Goal: Download file/media

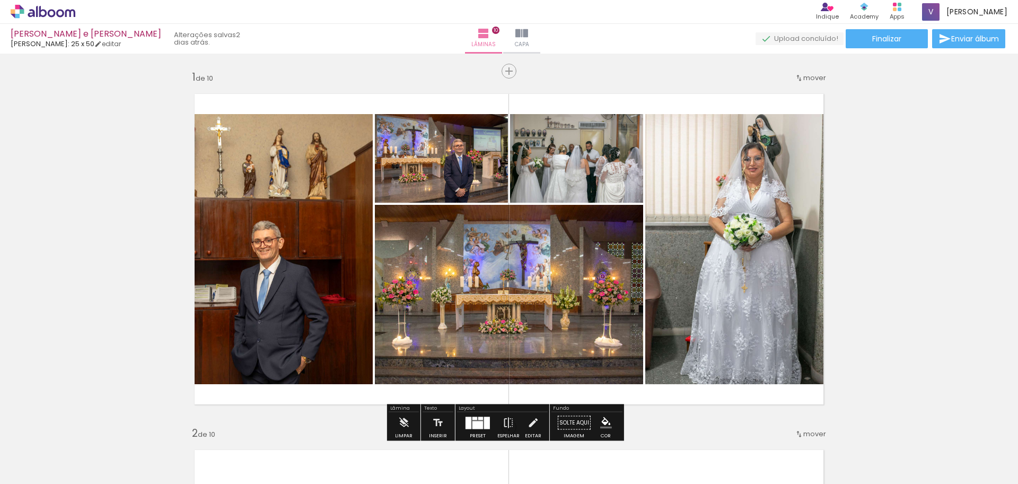
click at [708, 302] on quentale-photo at bounding box center [739, 249] width 188 height 270
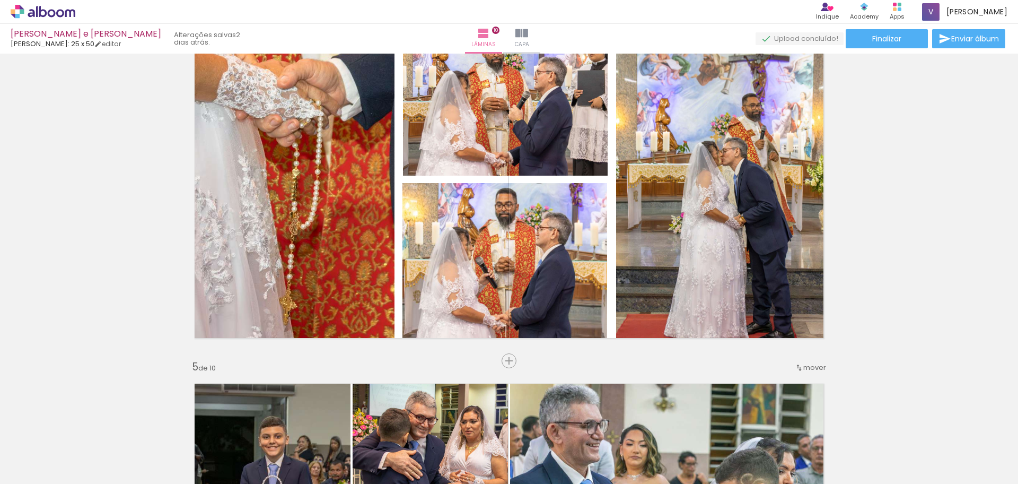
scroll to position [1081, 0]
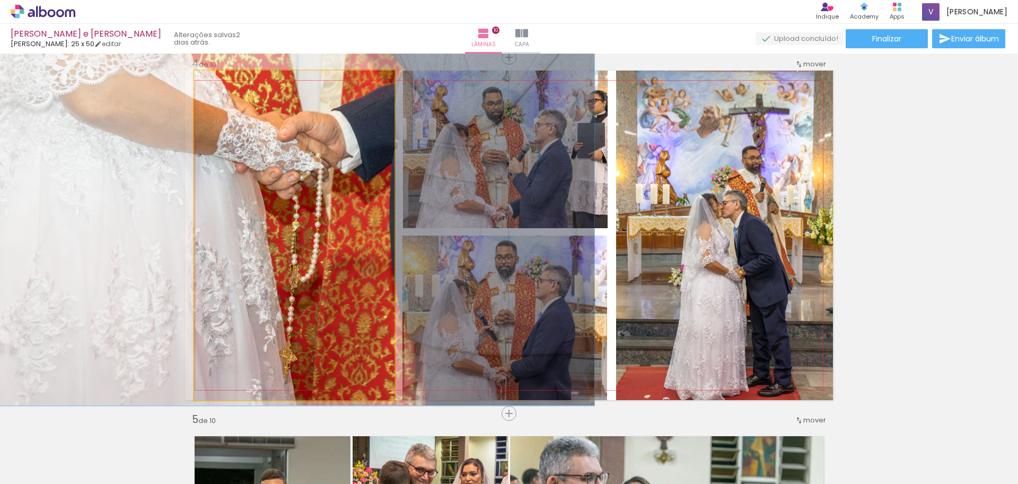
click at [212, 198] on quentale-photo at bounding box center [294, 235] width 200 height 329
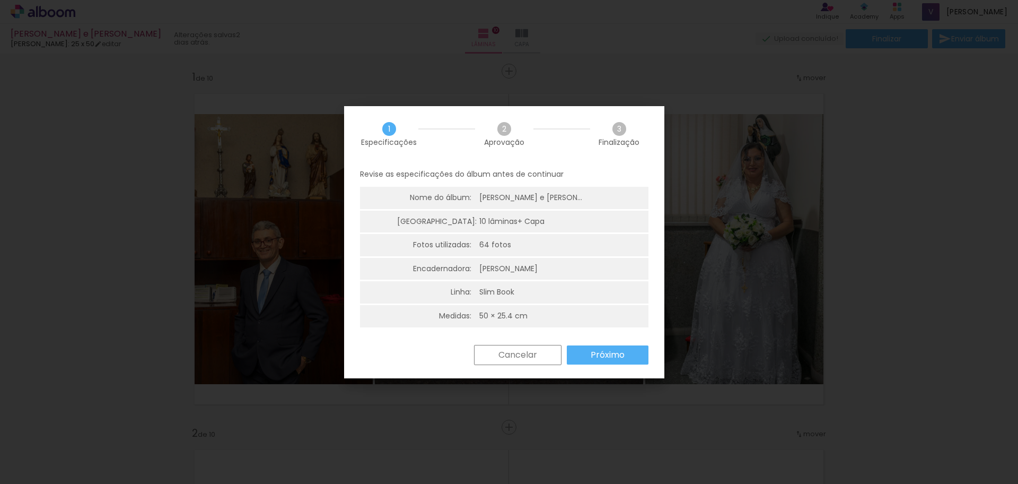
click at [0, 0] on slot "Próximo" at bounding box center [0, 0] width 0 height 0
click at [0, 0] on paper-button "Próximo" at bounding box center [0, 0] width 0 height 0
type input "Alta, 300 DPI"
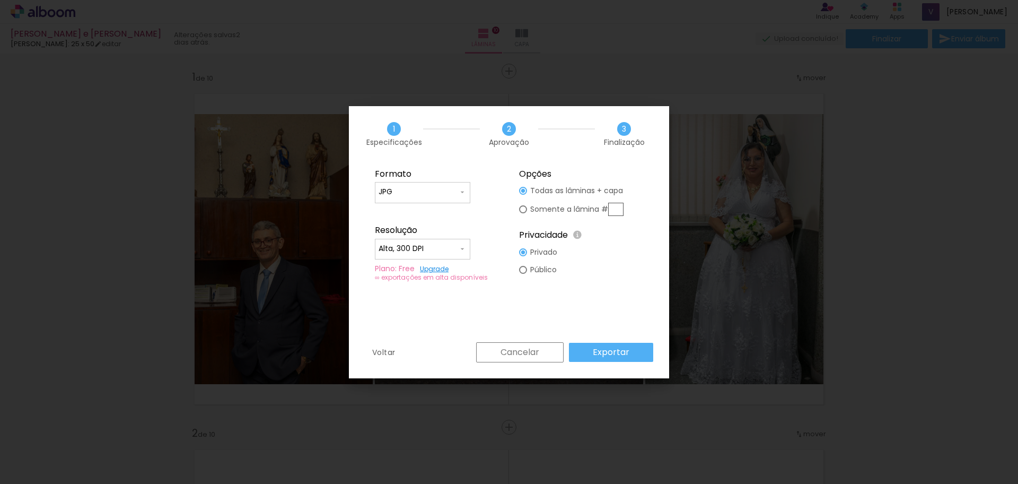
click at [520, 210] on div at bounding box center [523, 209] width 8 height 8
type paper-radio-button "on"
click at [618, 207] on input "text" at bounding box center [615, 209] width 15 height 13
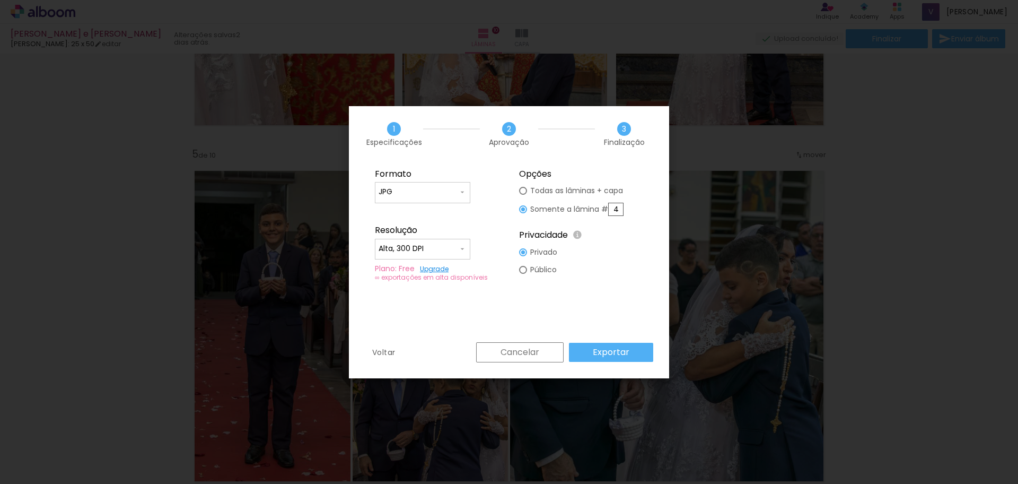
scroll to position [0, 2119]
type input "4"
click at [629, 355] on paper-button "Exportar" at bounding box center [611, 352] width 84 height 19
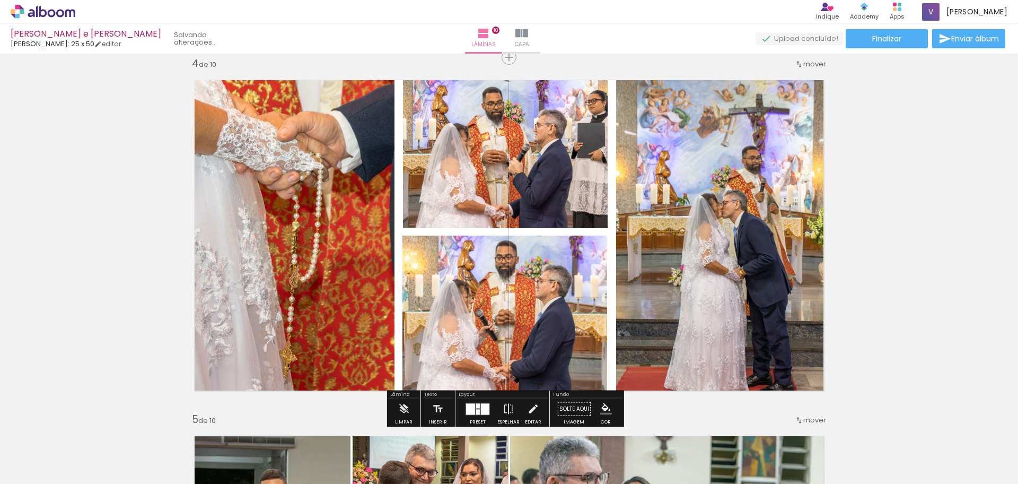
scroll to position [0, 2119]
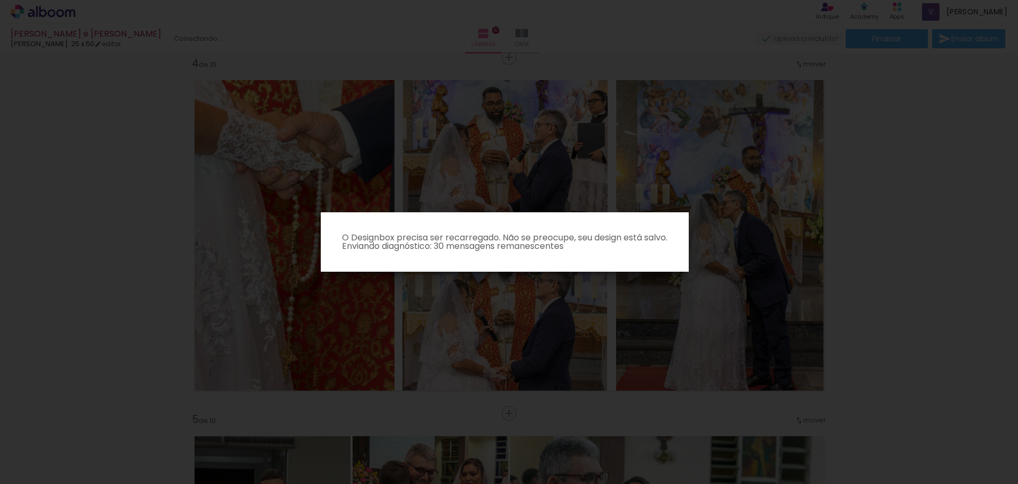
scroll to position [0, 2119]
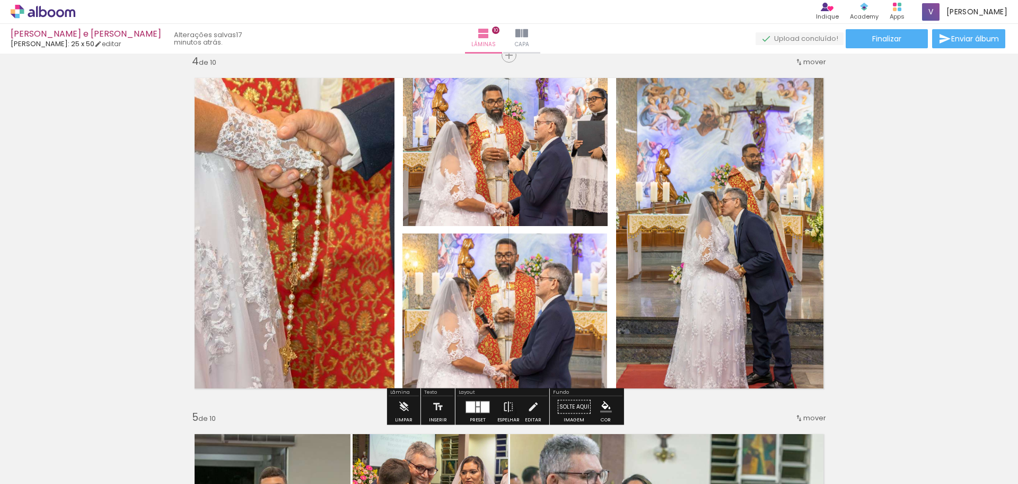
scroll to position [1060, 0]
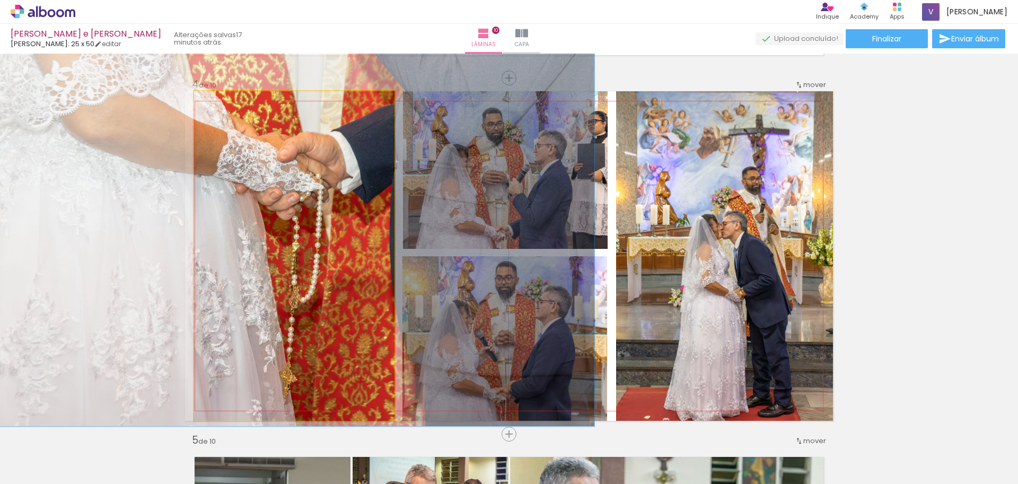
click at [277, 238] on quentale-photo at bounding box center [294, 255] width 200 height 329
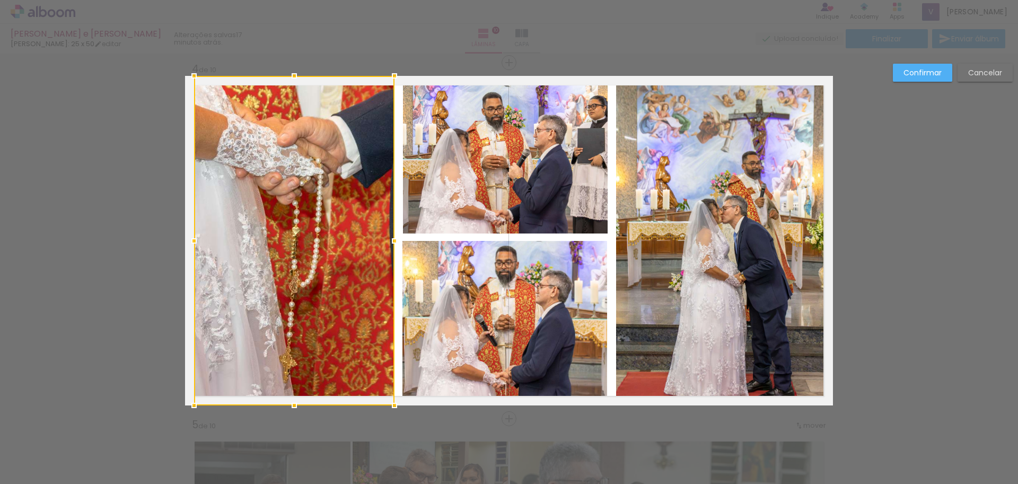
scroll to position [1081, 0]
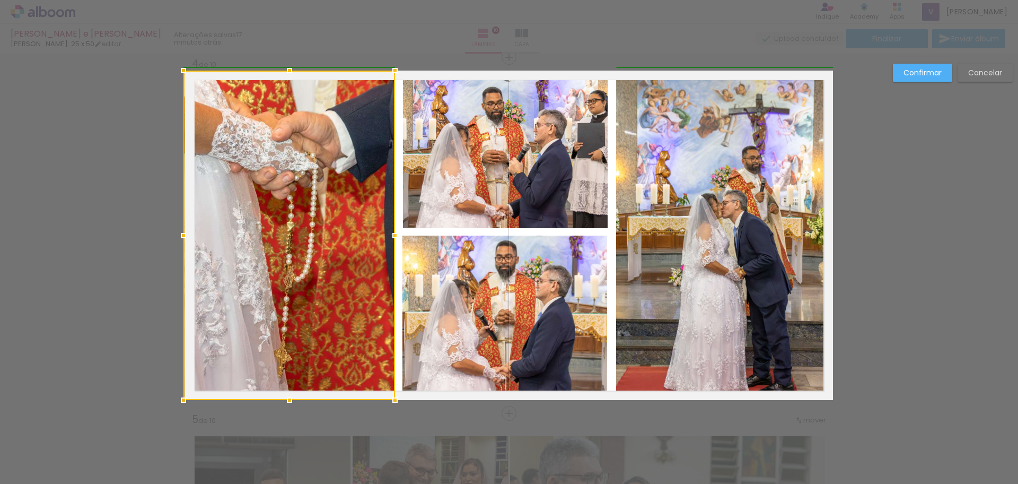
click at [173, 240] on div at bounding box center [183, 235] width 21 height 21
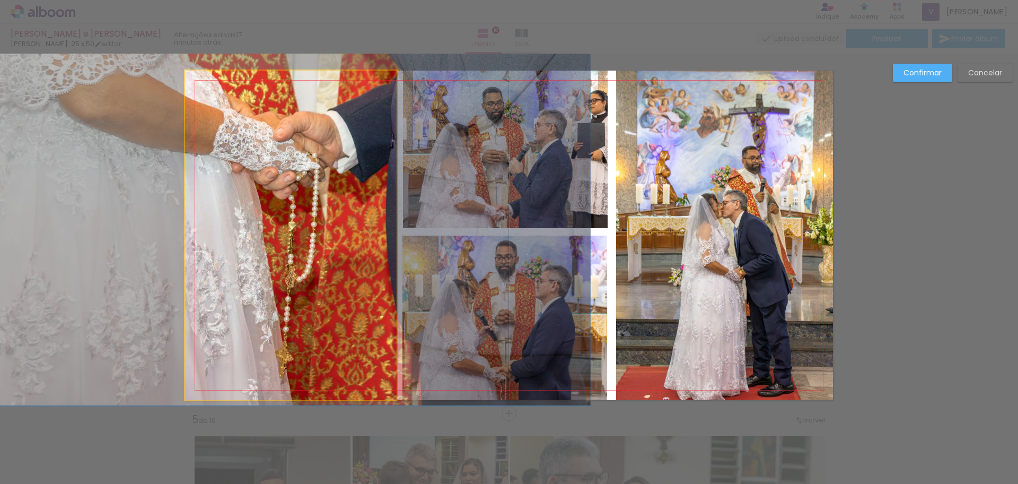
click at [238, 362] on quentale-photo at bounding box center [291, 235] width 212 height 329
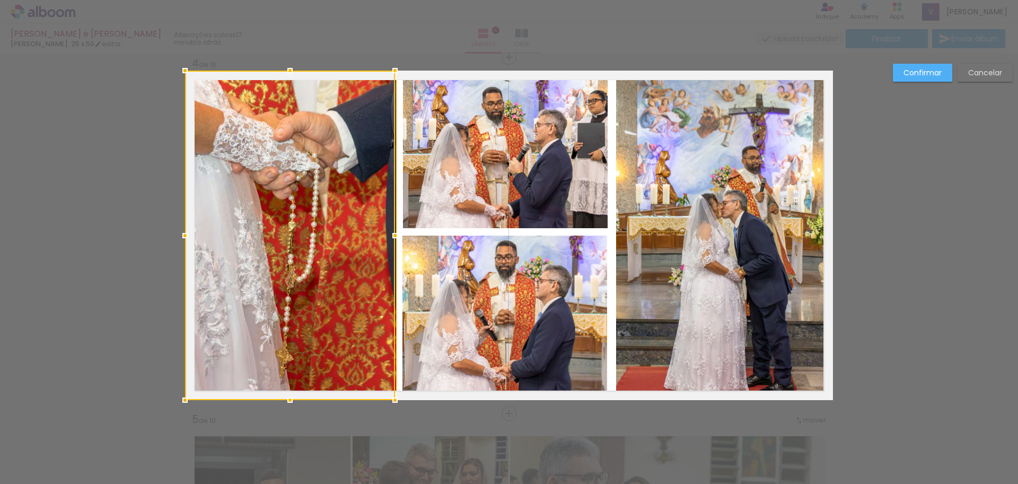
click at [238, 362] on div at bounding box center [290, 235] width 210 height 329
click at [0, 0] on slot "Confirmar" at bounding box center [0, 0] width 0 height 0
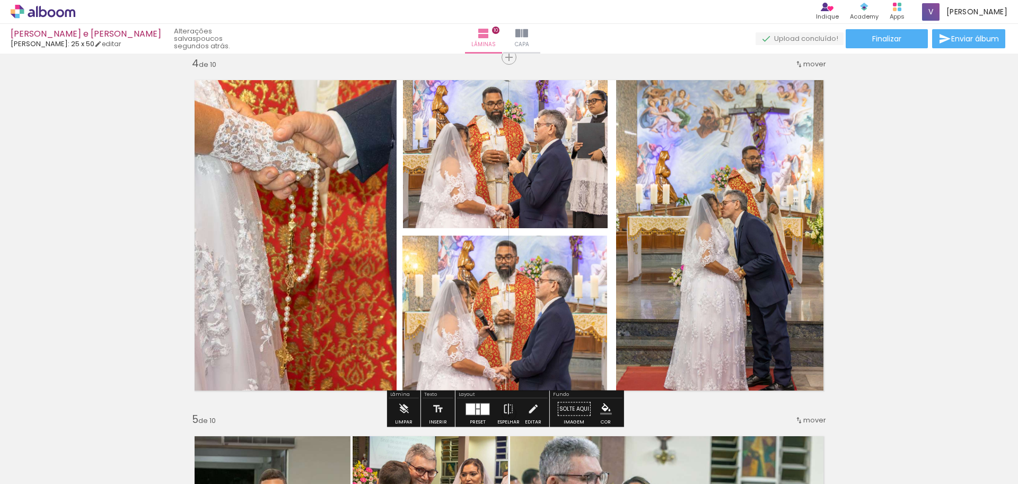
click at [359, 312] on quentale-photo at bounding box center [291, 235] width 212 height 329
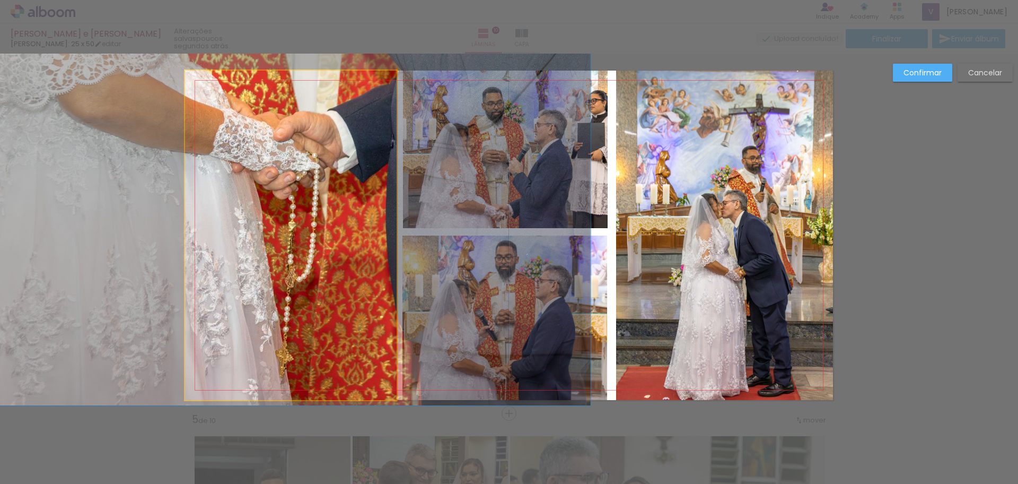
click at [359, 312] on quentale-photo at bounding box center [291, 235] width 212 height 329
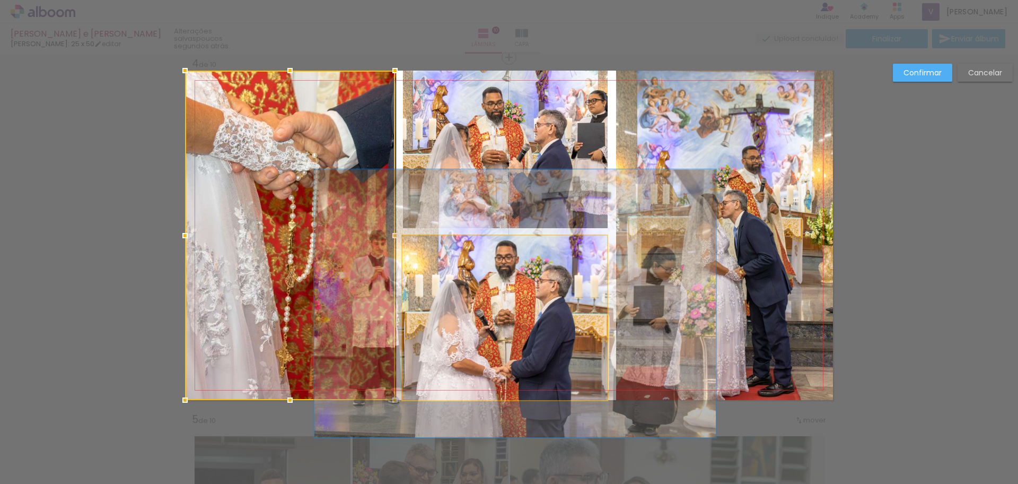
click at [552, 289] on quentale-photo at bounding box center [504, 317] width 205 height 164
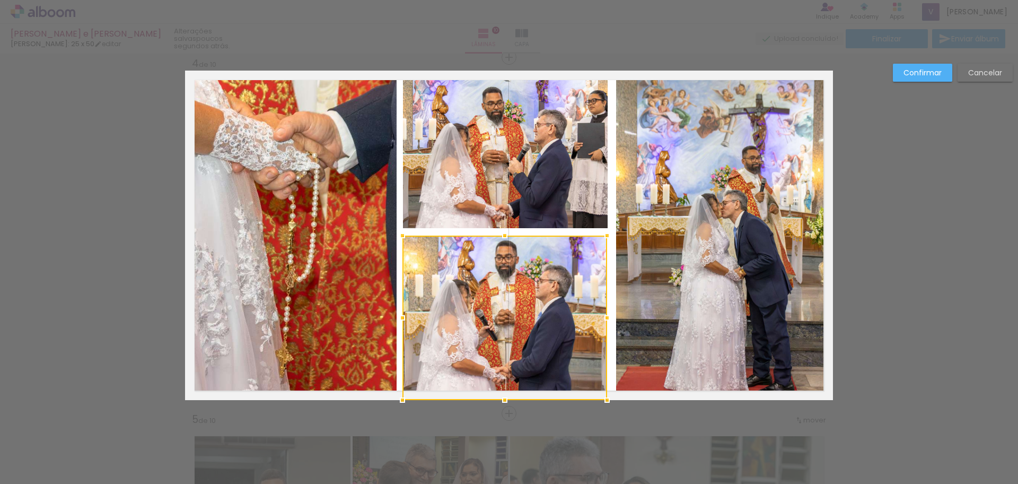
click at [565, 166] on quentale-photo at bounding box center [505, 149] width 205 height 157
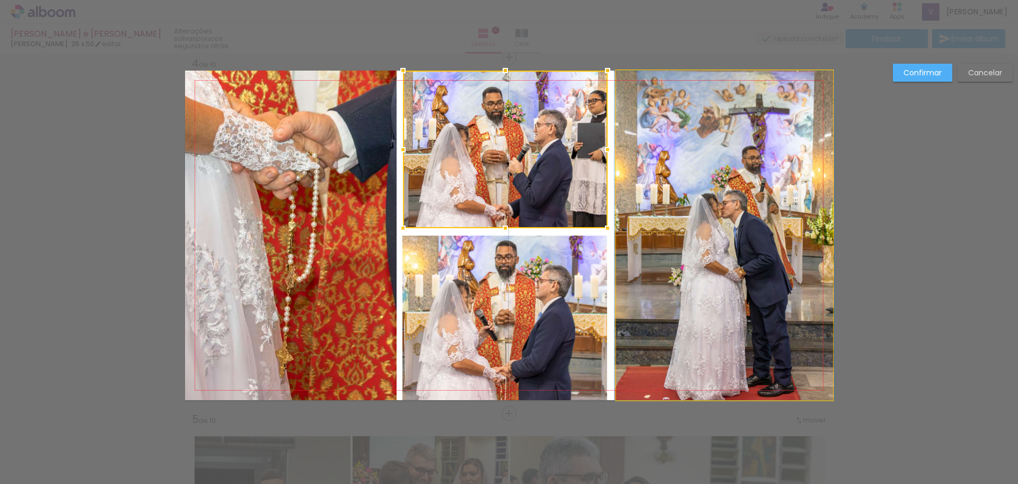
click at [784, 146] on quentale-photo at bounding box center [724, 235] width 217 height 329
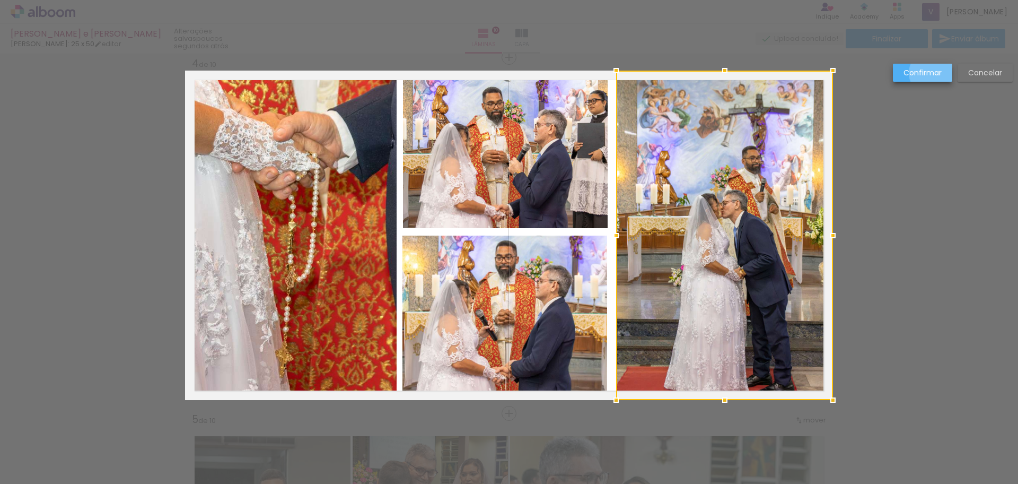
click at [0, 0] on slot "Confirmar" at bounding box center [0, 0] width 0 height 0
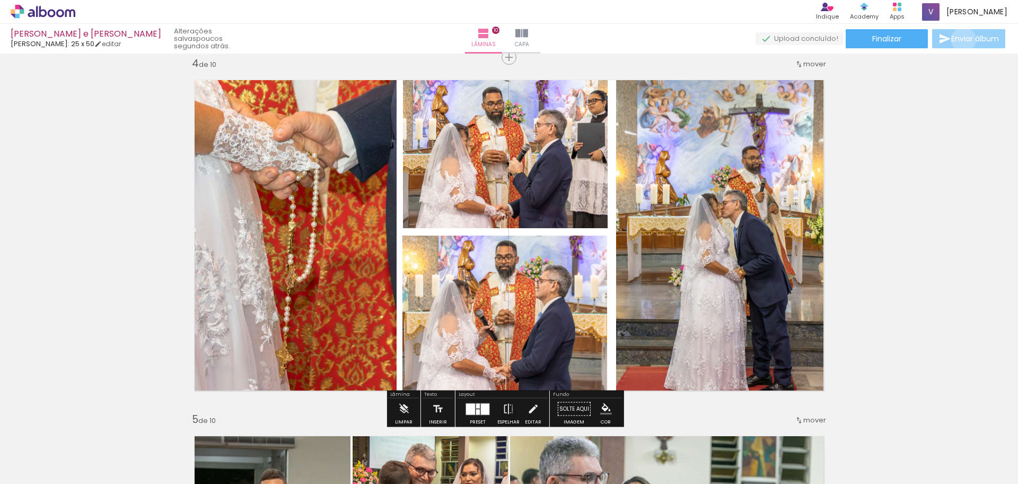
click at [961, 40] on span "Enviar álbum" at bounding box center [975, 38] width 48 height 7
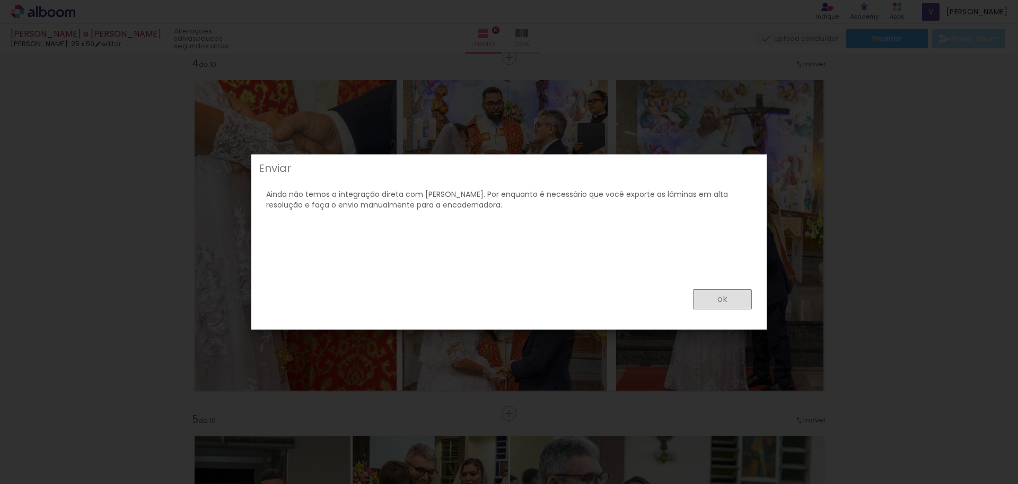
click at [0, 0] on paper-button "ok" at bounding box center [0, 0] width 0 height 0
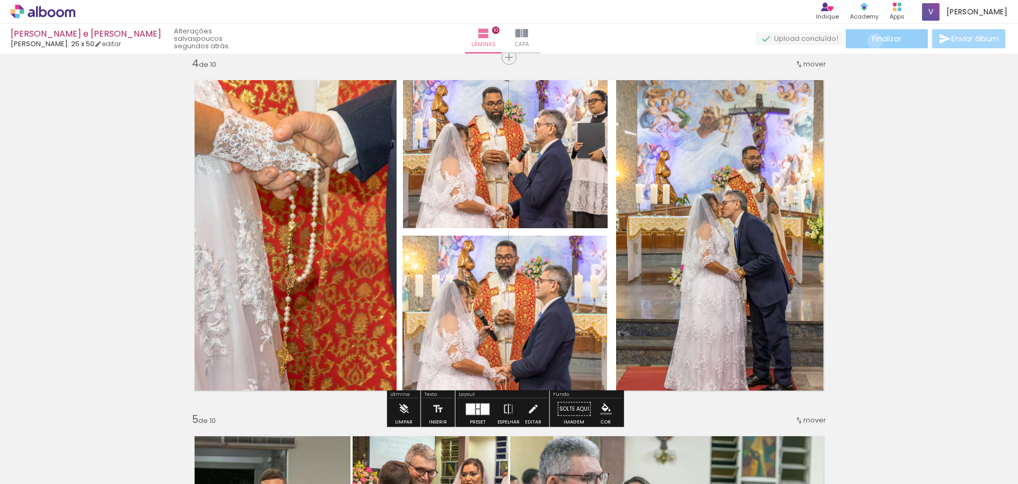
click at [872, 41] on span "Finalizar" at bounding box center [886, 38] width 29 height 7
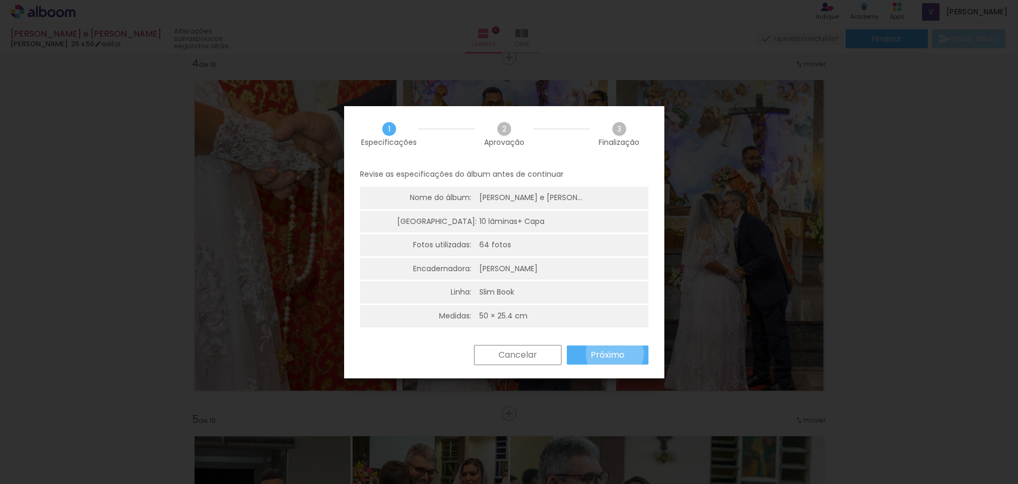
click at [0, 0] on slot "Próximo" at bounding box center [0, 0] width 0 height 0
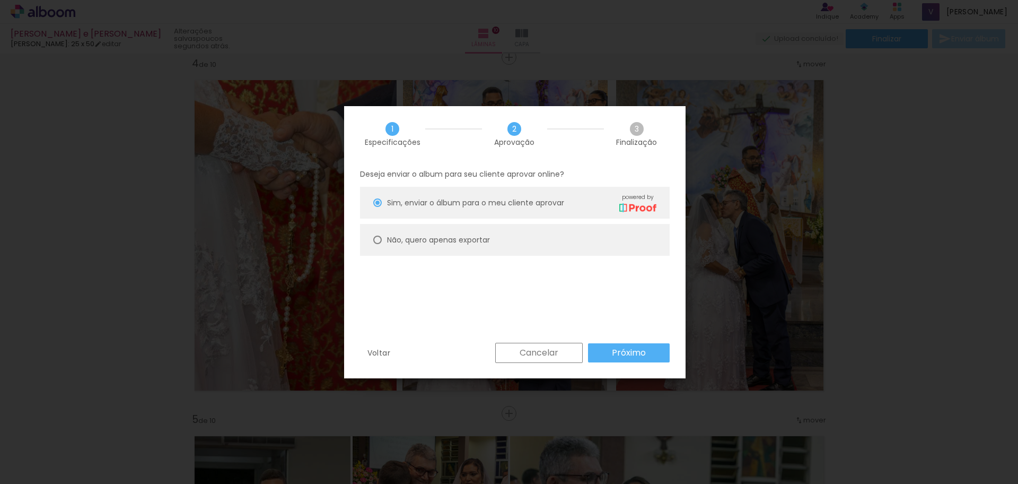
click at [0, 0] on slot "Não, quero apenas exportar" at bounding box center [0, 0] width 0 height 0
type paper-radio-button "on"
click at [0, 0] on slot "Próximo" at bounding box center [0, 0] width 0 height 0
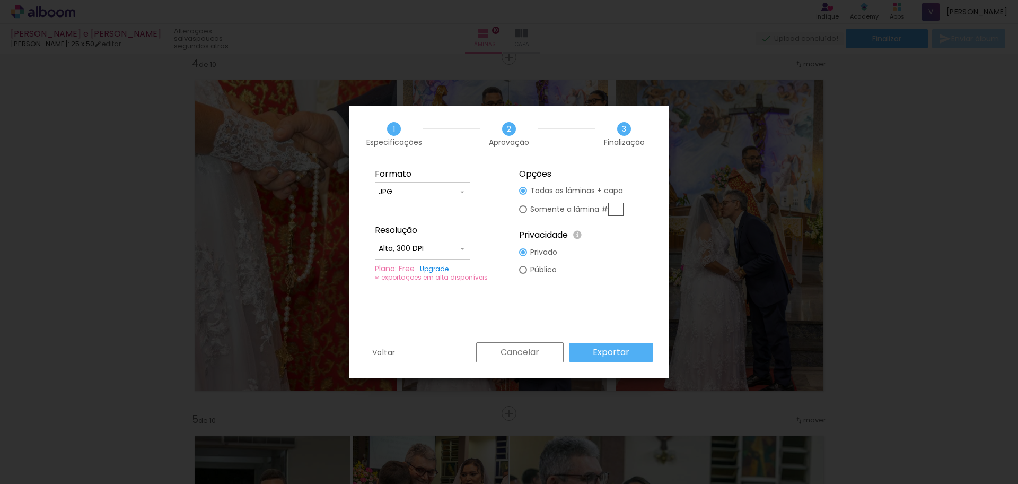
type input "Alta, 300 DPI"
click at [0, 0] on input "text" at bounding box center [0, 0] width 0 height 0
type paper-radio-button "on"
type input "4"
click at [0, 0] on slot "Exportar" at bounding box center [0, 0] width 0 height 0
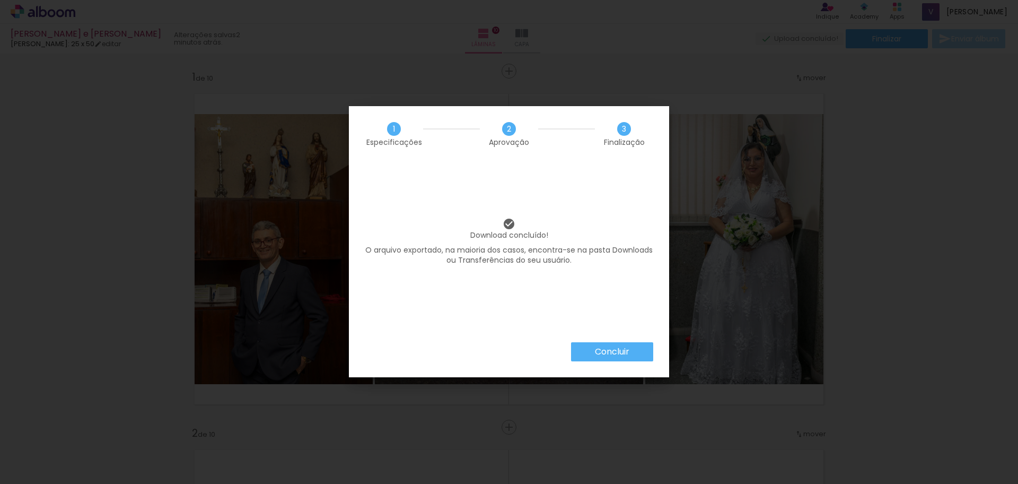
scroll to position [1081, 0]
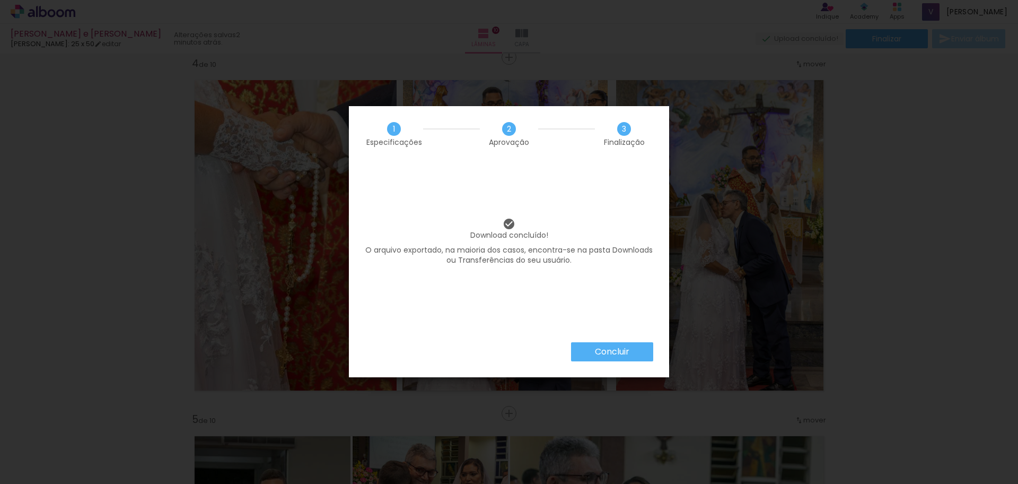
click at [547, 182] on div "Download concluído! O arquivo exportado, na maioria dos casos, encontra-se na p…" at bounding box center [509, 252] width 320 height 180
click at [632, 354] on paper-button "Concluir" at bounding box center [612, 351] width 82 height 19
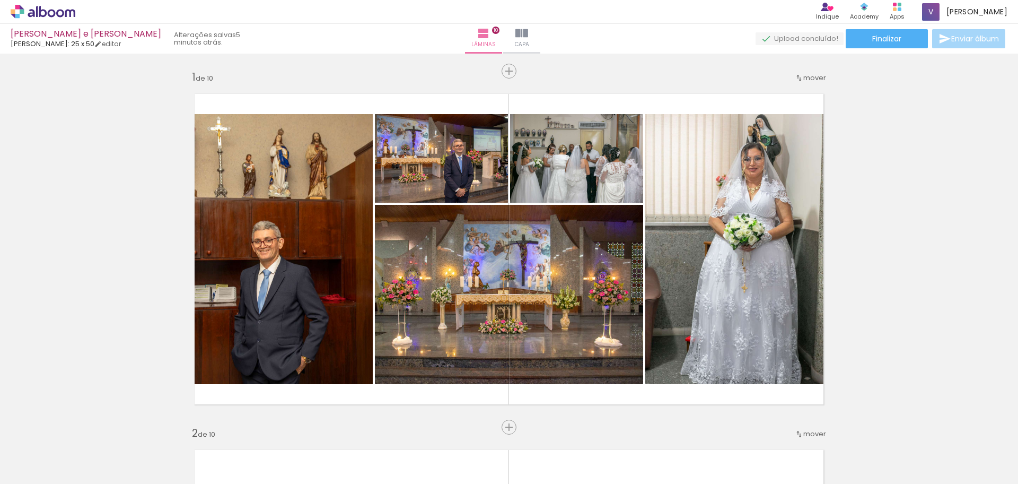
scroll to position [1081, 0]
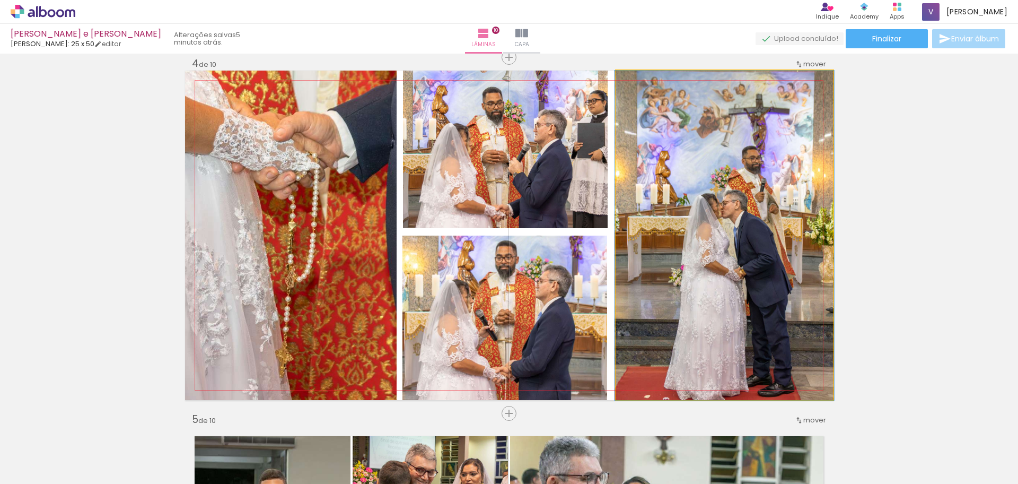
click at [750, 215] on quentale-photo at bounding box center [724, 235] width 217 height 329
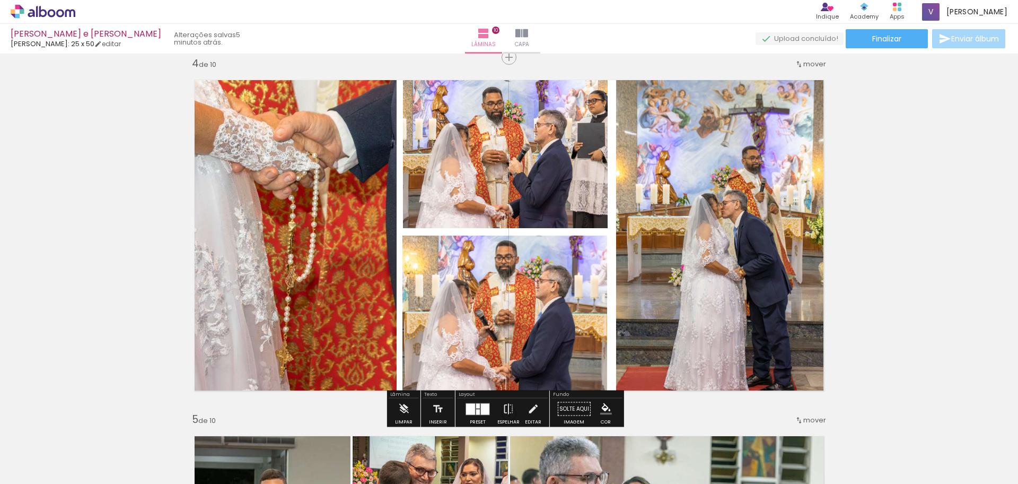
click at [750, 215] on quentale-photo at bounding box center [724, 235] width 217 height 329
click at [674, 330] on quentale-photo at bounding box center [724, 235] width 217 height 329
click at [664, 346] on quentale-photo at bounding box center [724, 235] width 217 height 329
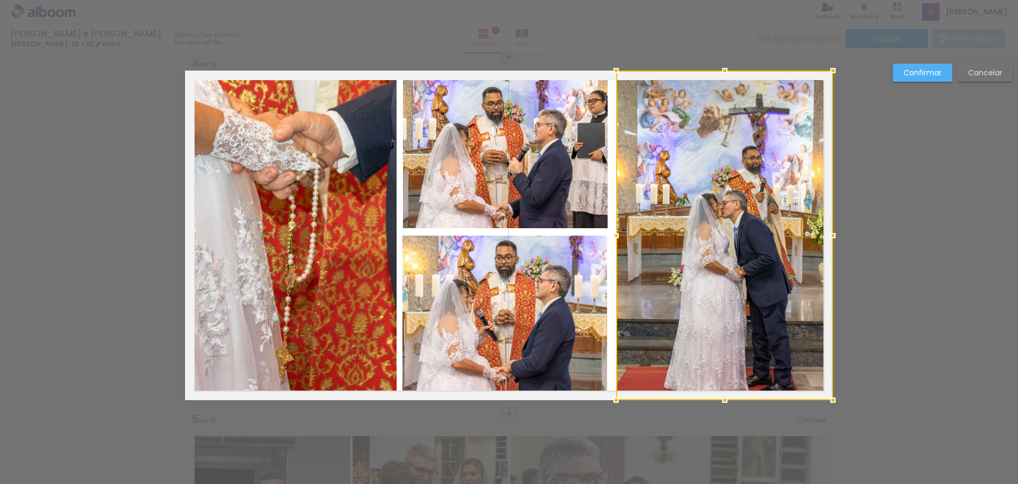
click at [0, 0] on slot "Cancelar" at bounding box center [0, 0] width 0 height 0
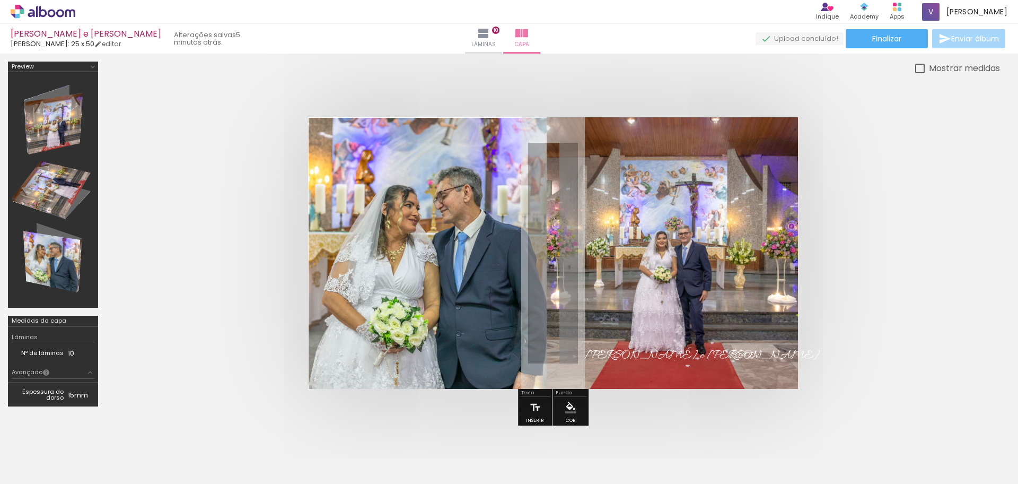
click at [415, 189] on quentale-photo at bounding box center [428, 253] width 238 height 271
click at [308, 389] on div at bounding box center [308, 389] width 0 height 0
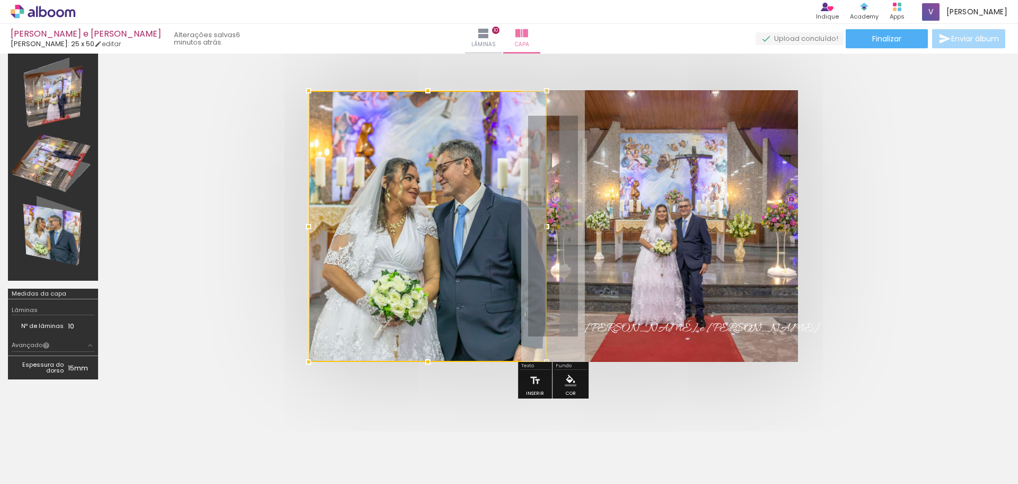
scroll to position [27, 0]
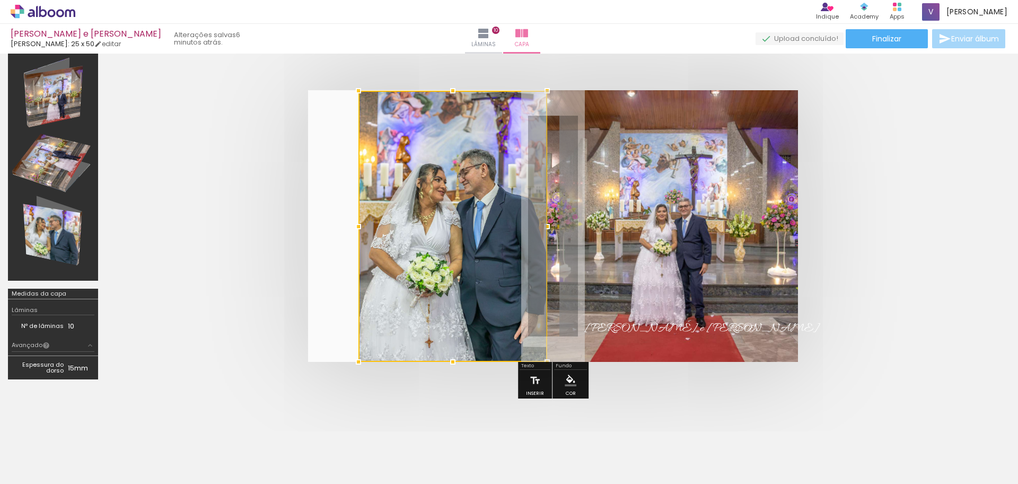
drag, startPoint x: 308, startPoint y: 225, endPoint x: 366, endPoint y: 218, distance: 59.3
click at [366, 218] on div at bounding box center [358, 226] width 21 height 21
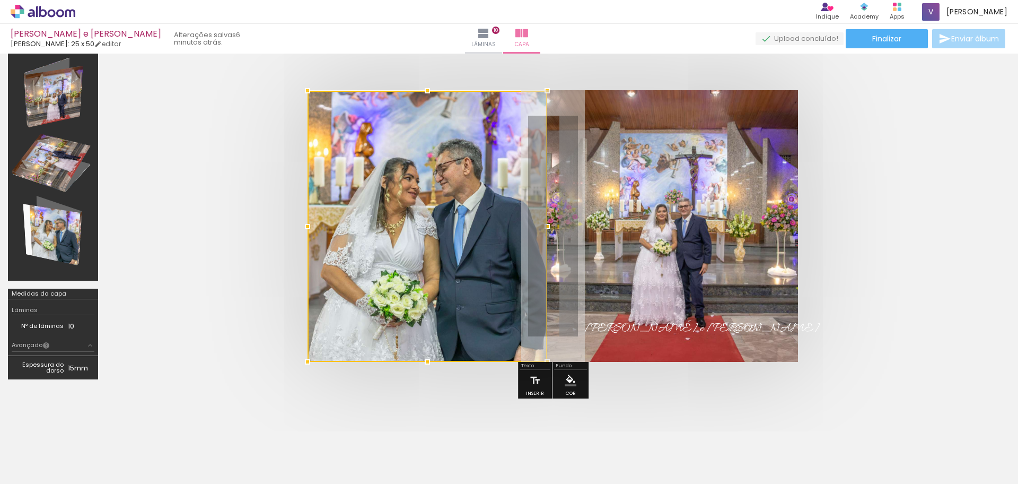
drag, startPoint x: 359, startPoint y: 227, endPoint x: 270, endPoint y: 228, distance: 88.5
click at [318, 233] on div at bounding box center [307, 226] width 21 height 21
click at [244, 233] on quentale-cover at bounding box center [552, 225] width 809 height 271
click at [928, 217] on quentale-cover at bounding box center [552, 225] width 809 height 271
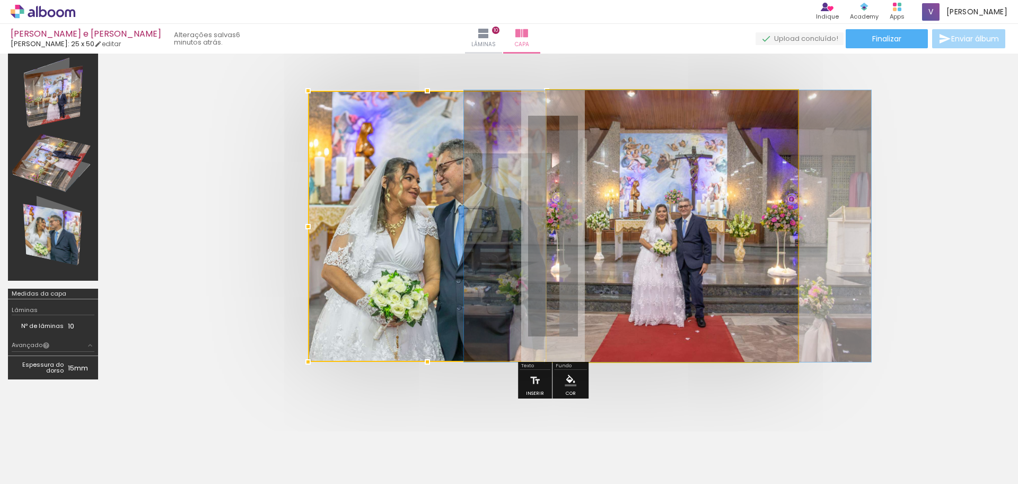
click at [730, 224] on quentale-photo at bounding box center [672, 225] width 251 height 271
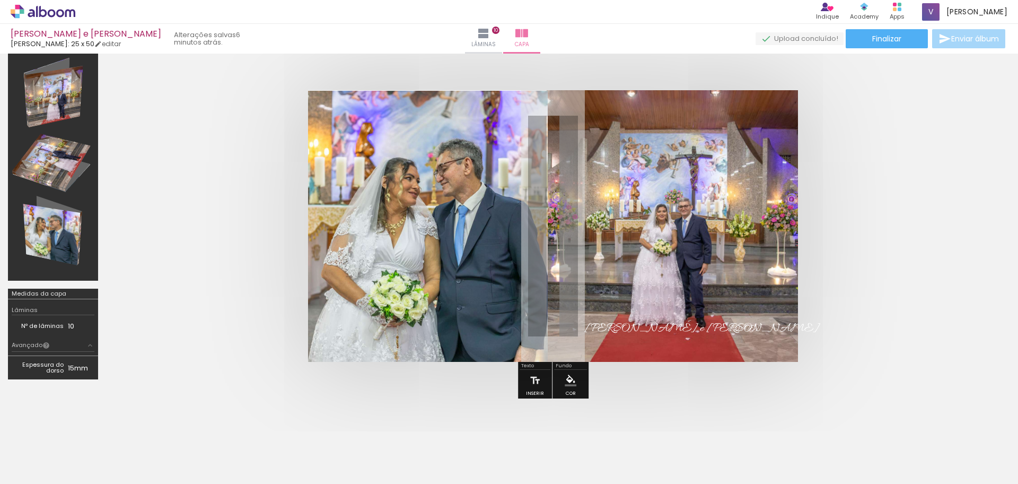
click at [979, 230] on div at bounding box center [553, 226] width 894 height 356
click at [499, 218] on quentale-photo at bounding box center [428, 226] width 240 height 271
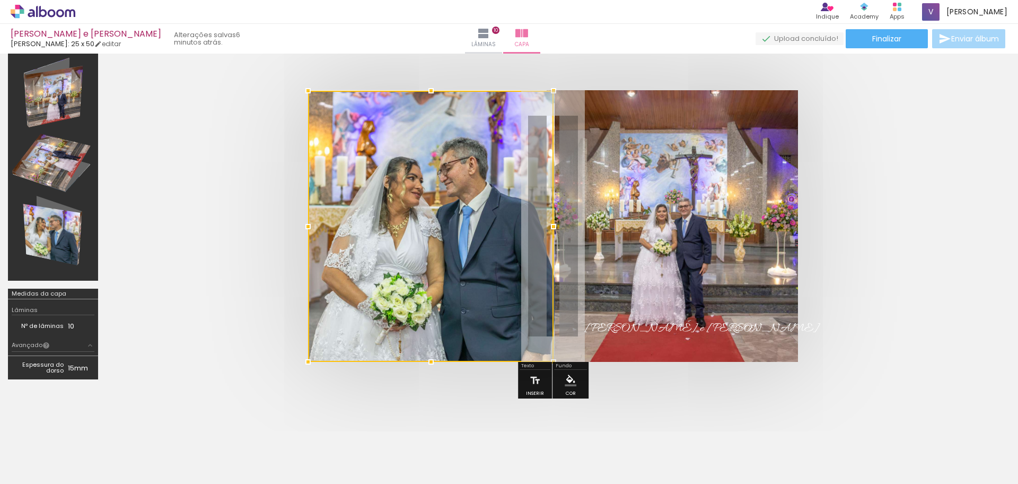
drag, startPoint x: 549, startPoint y: 229, endPoint x: 544, endPoint y: 236, distance: 9.6
click at [445, 232] on div at bounding box center [430, 226] width 245 height 271
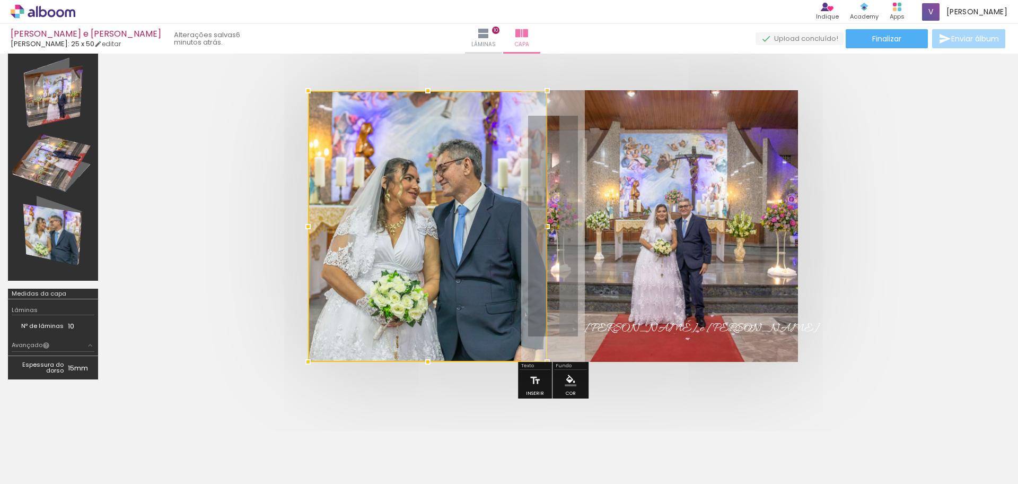
click at [550, 227] on div at bounding box center [547, 226] width 21 height 21
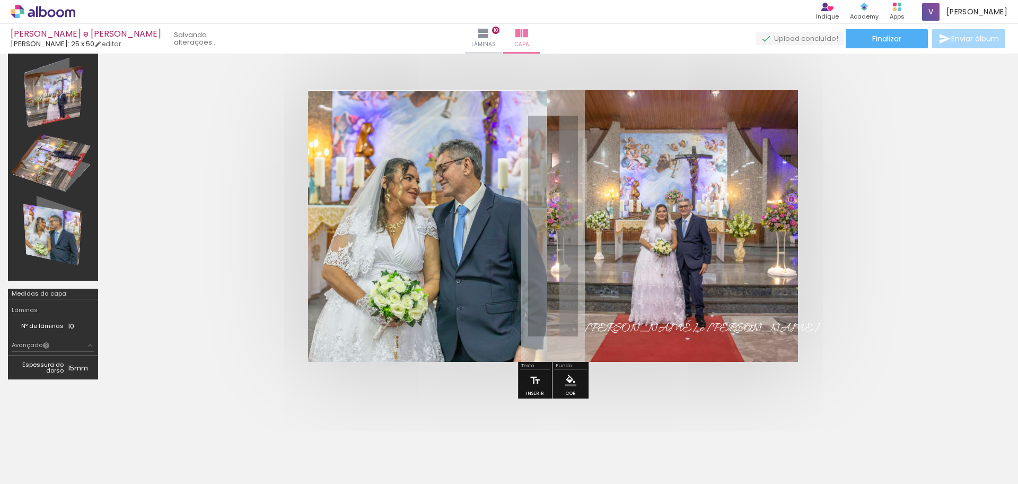
click at [909, 229] on quentale-cover at bounding box center [552, 225] width 809 height 271
click at [509, 206] on quentale-photo at bounding box center [427, 226] width 239 height 271
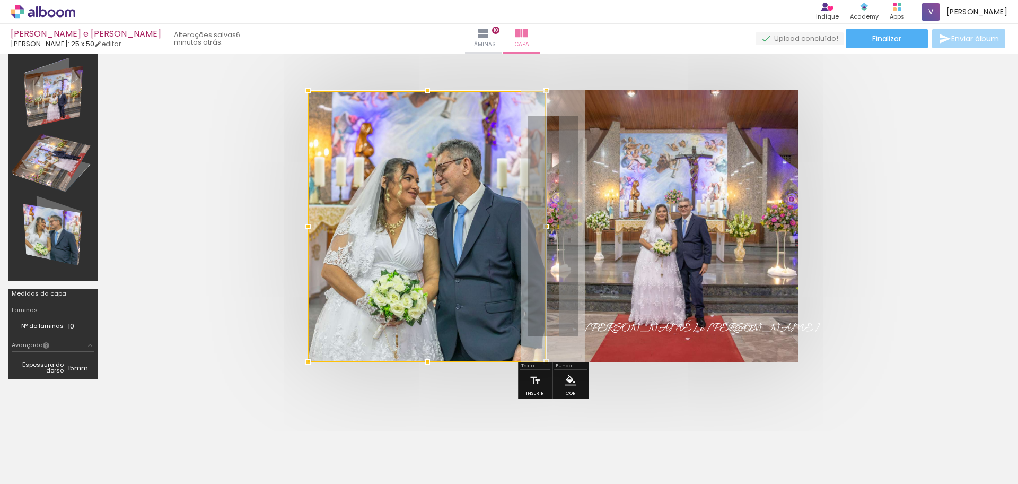
drag, startPoint x: 548, startPoint y: 228, endPoint x: 275, endPoint y: 350, distance: 299.5
click at [993, 0] on html "link( href="../../bower_components/polymer/polymer.html" rel="import" ) picture…" at bounding box center [509, 242] width 1018 height 484
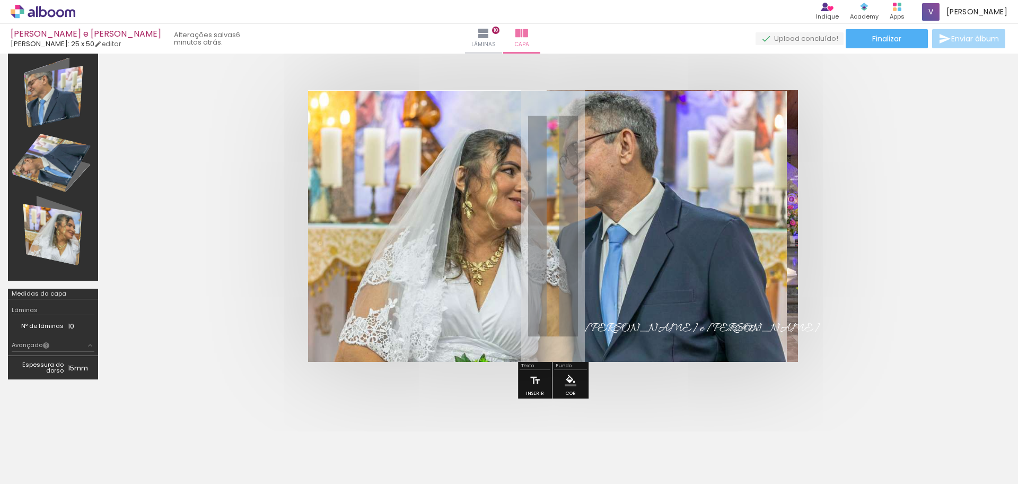
click at [689, 222] on quentale-photo at bounding box center [547, 226] width 479 height 271
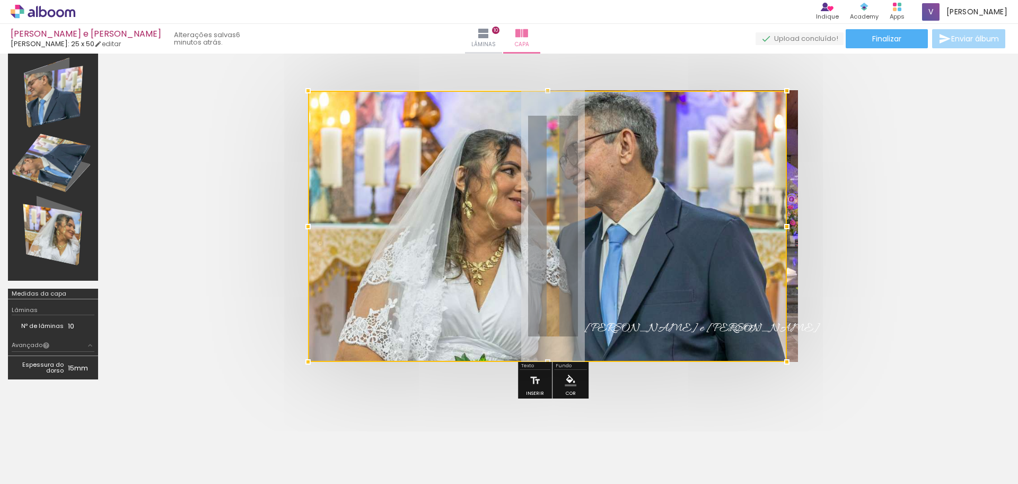
click at [689, 222] on div at bounding box center [547, 226] width 479 height 271
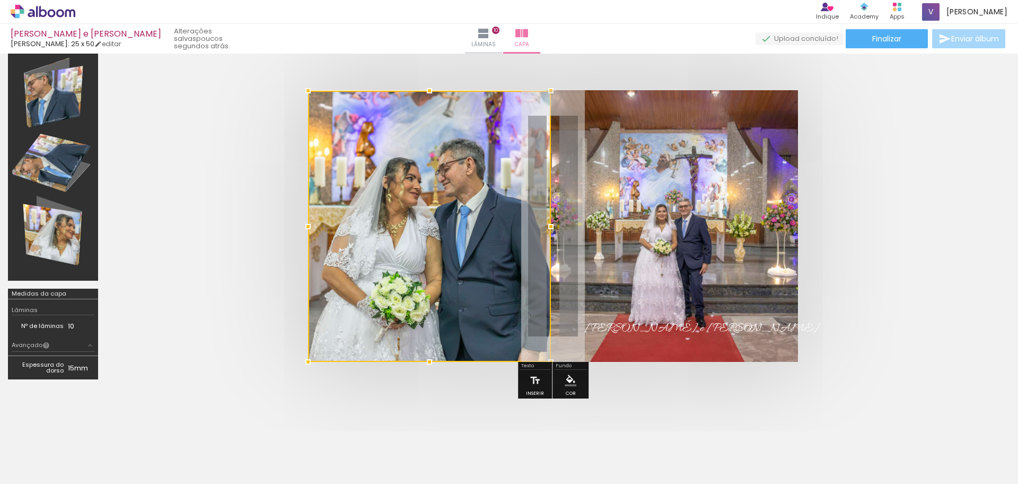
drag, startPoint x: 776, startPoint y: 229, endPoint x: 335, endPoint y: 256, distance: 441.4
click at [335, 256] on div at bounding box center [429, 226] width 243 height 271
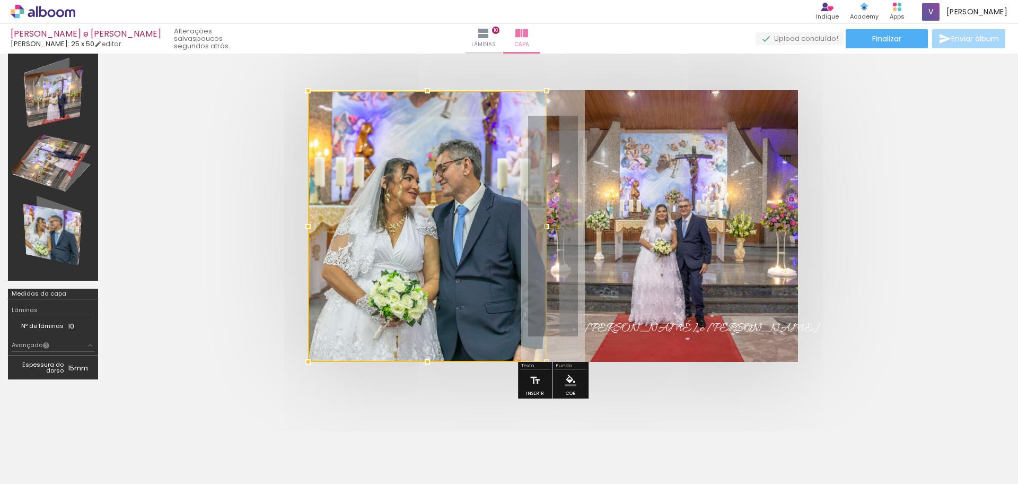
click at [549, 231] on div at bounding box center [546, 226] width 21 height 21
click at [726, 234] on quentale-photo at bounding box center [672, 225] width 251 height 271
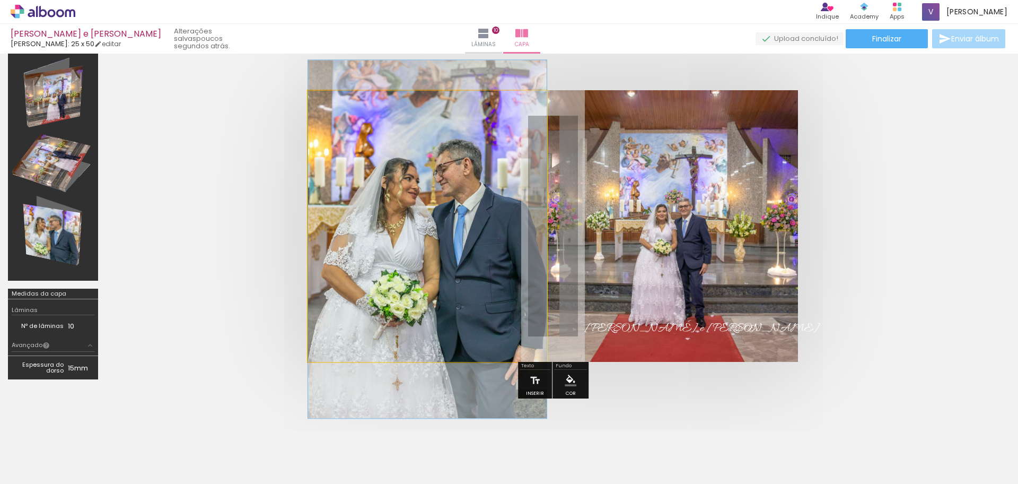
click at [454, 227] on quentale-photo at bounding box center [427, 226] width 239 height 271
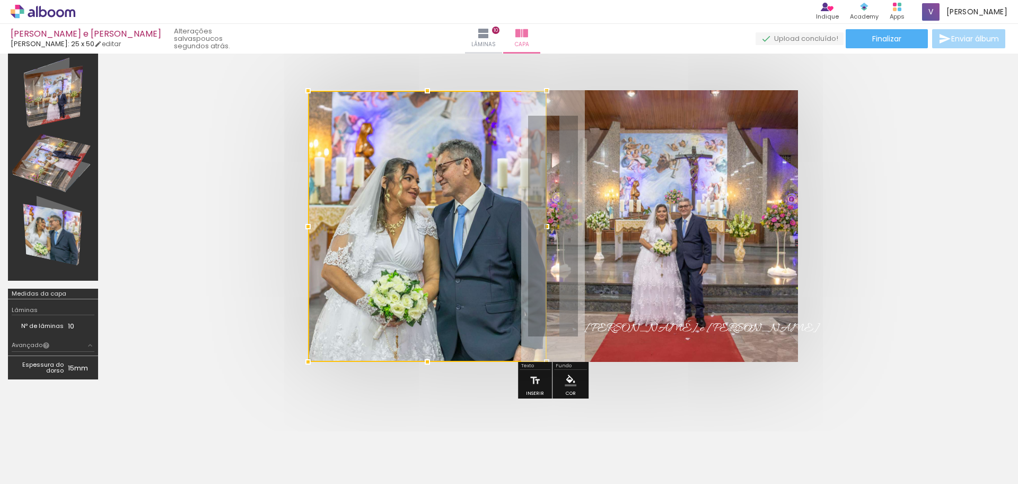
click at [454, 227] on div at bounding box center [427, 226] width 239 height 271
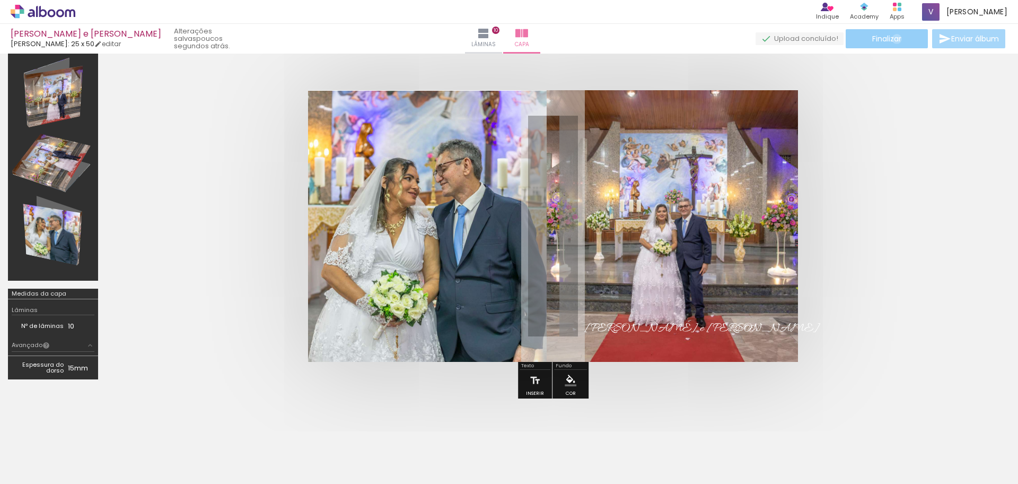
click at [893, 39] on span "Finalizar" at bounding box center [886, 38] width 29 height 7
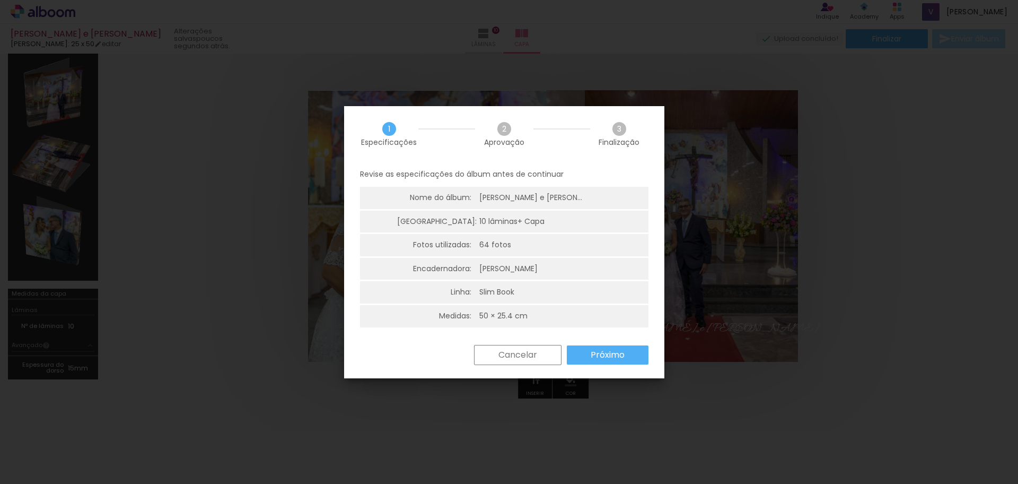
click at [590, 347] on paper-button "Próximo" at bounding box center [608, 354] width 82 height 19
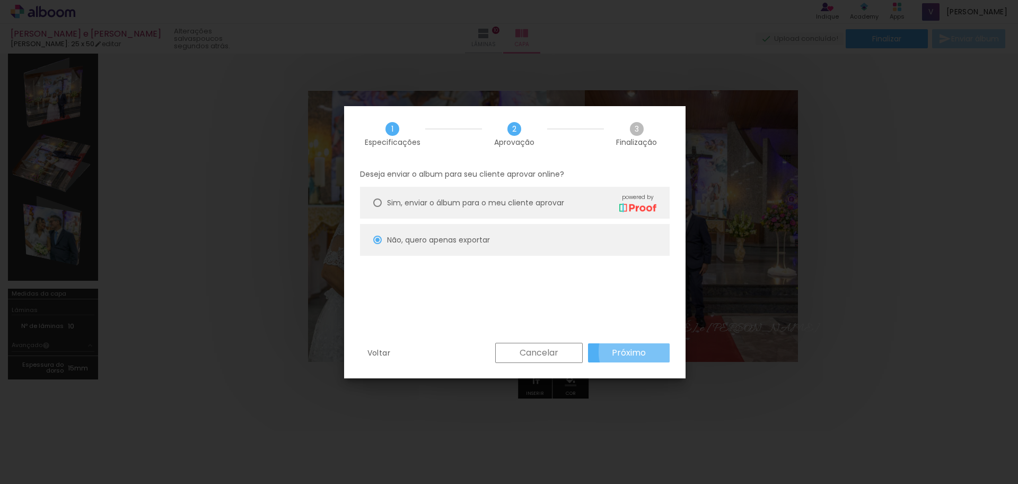
click at [0, 0] on slot "Próximo" at bounding box center [0, 0] width 0 height 0
type input "Alta, 300 DPI"
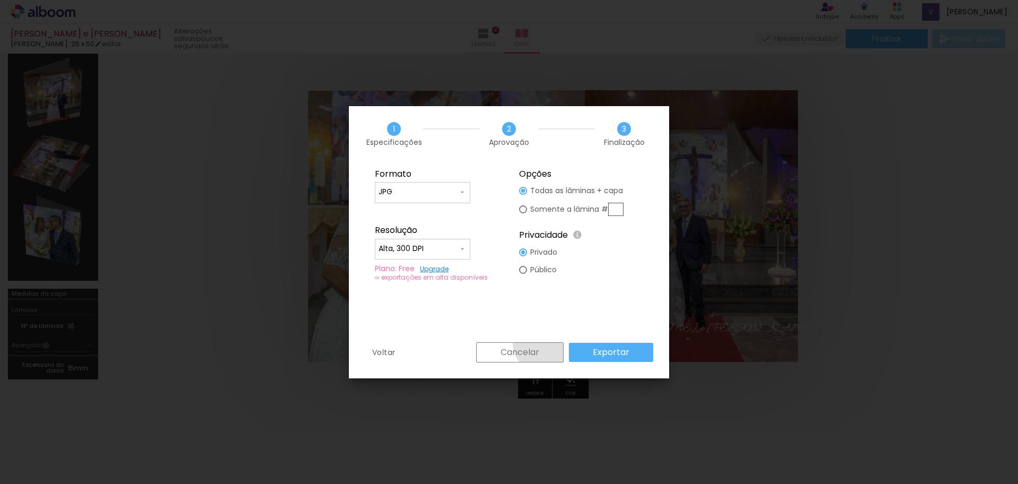
click at [545, 342] on paper-button "Cancelar" at bounding box center [519, 352] width 87 height 20
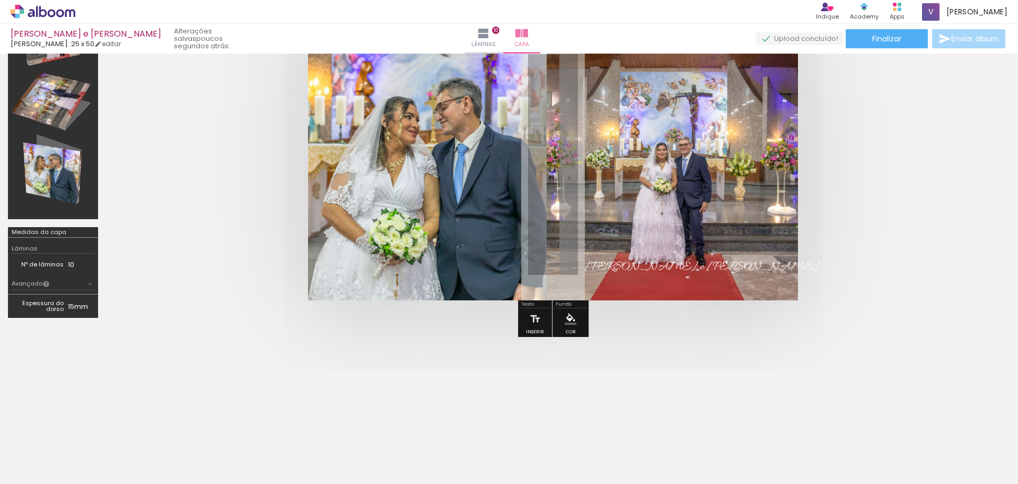
scroll to position [93, 0]
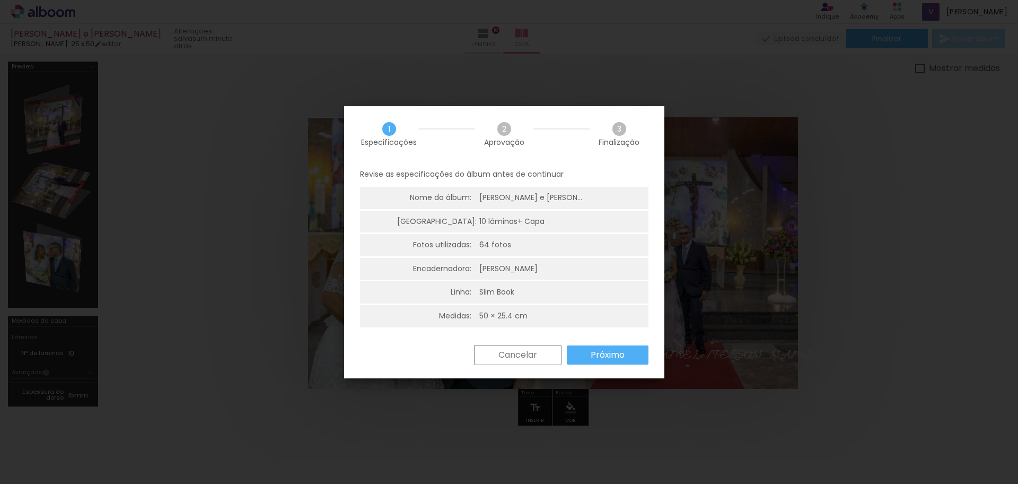
click at [0, 0] on slot "Próximo" at bounding box center [0, 0] width 0 height 0
click at [0, 0] on paper-button "Próximo" at bounding box center [0, 0] width 0 height 0
type input "Alta, 300 DPI"
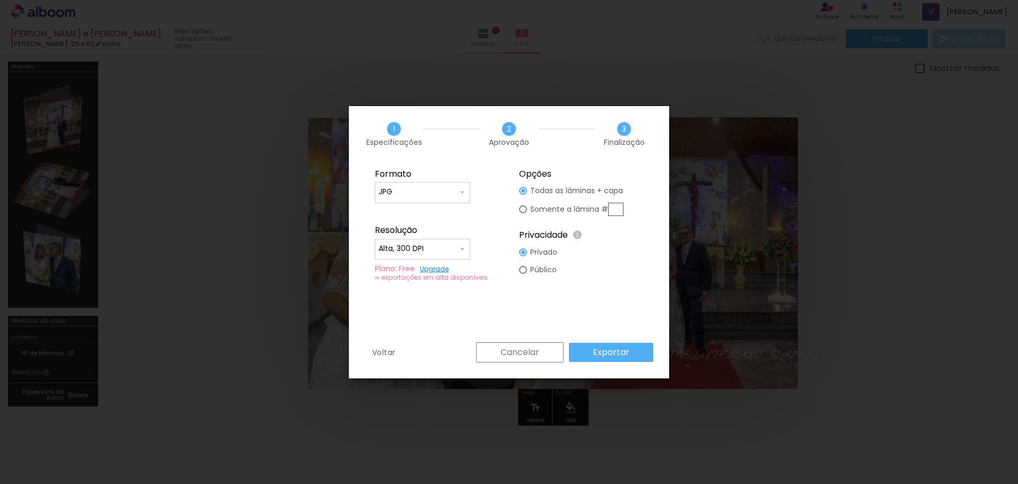
scroll to position [93, 0]
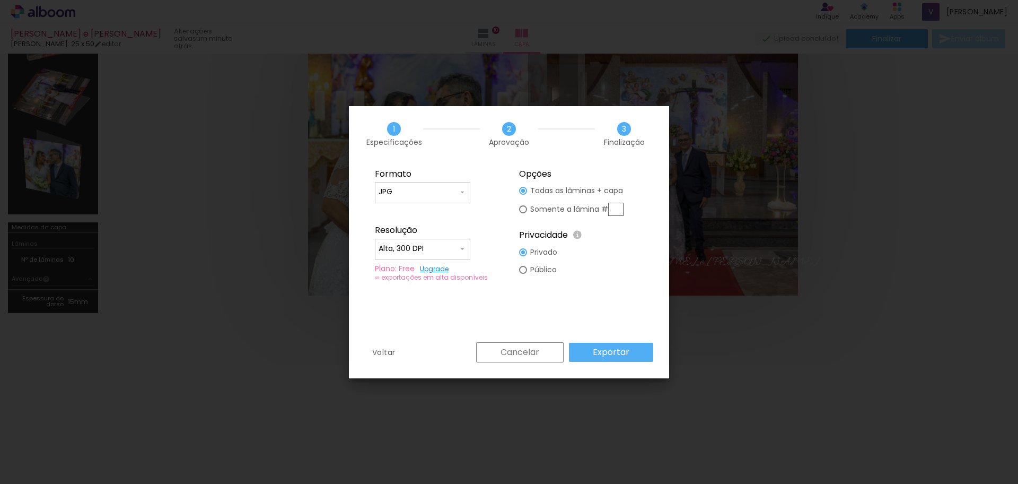
click at [616, 208] on input "text" at bounding box center [615, 209] width 15 height 13
type paper-radio-button "on"
type input "capa"
click at [594, 288] on div "Formato JPG PDF Resolução Alta, 300 DPI Baixa Plano: Free Upgrade ∞ exportações…" at bounding box center [509, 252] width 320 height 180
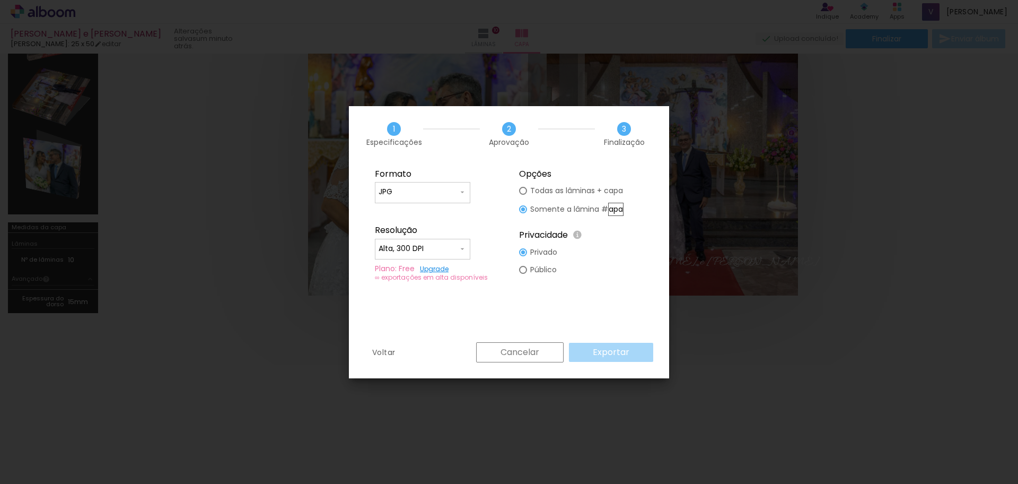
scroll to position [0, 0]
click at [592, 179] on fieldset "Opções Todas as lâminas + capa Somente a lâmina # capa Privacidade Todo o conte…" at bounding box center [581, 225] width 142 height 127
click at [0, 0] on slot "Todas as lâminas + capa" at bounding box center [0, 0] width 0 height 0
type paper-radio-button "on"
click at [0, 0] on slot "Exportar" at bounding box center [0, 0] width 0 height 0
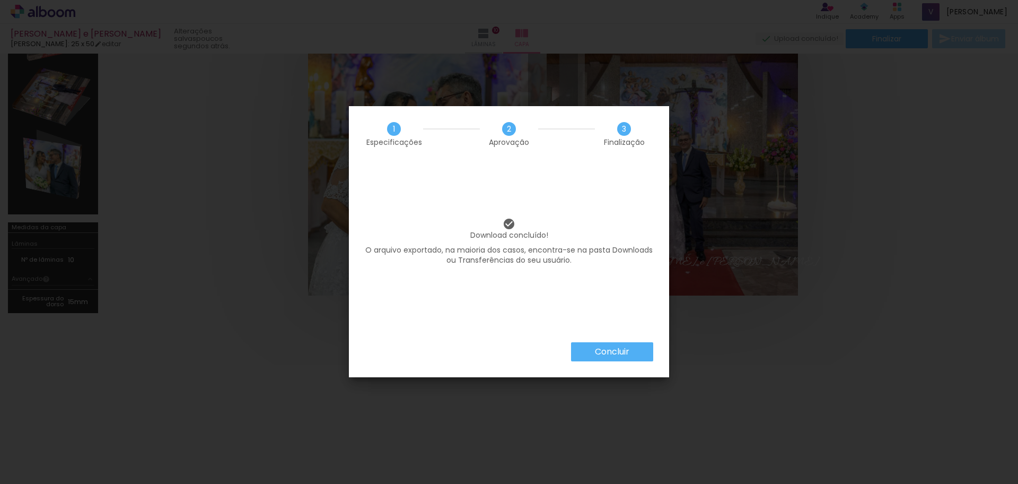
click at [635, 350] on paper-button "Concluir" at bounding box center [612, 351] width 82 height 19
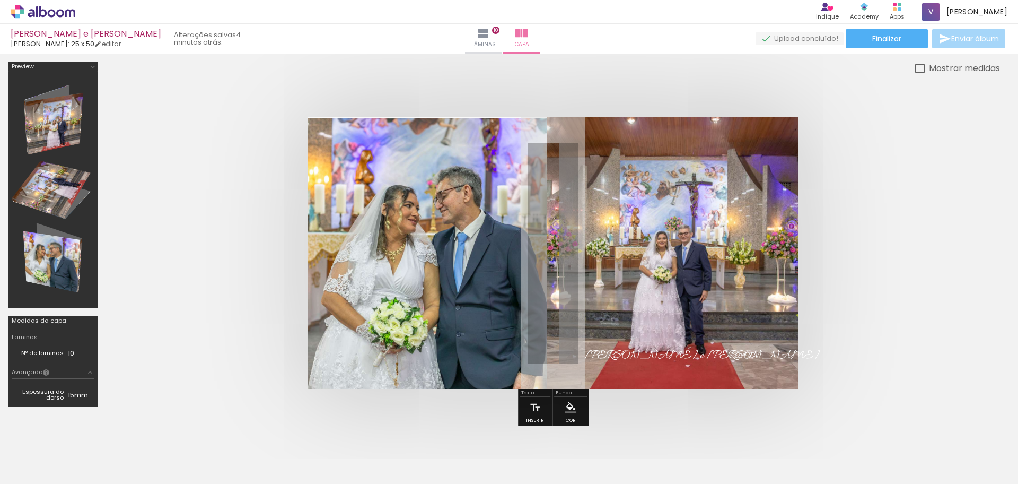
click at [161, 151] on quentale-cover at bounding box center [552, 252] width 809 height 271
click at [396, 161] on quentale-photo at bounding box center [427, 253] width 239 height 271
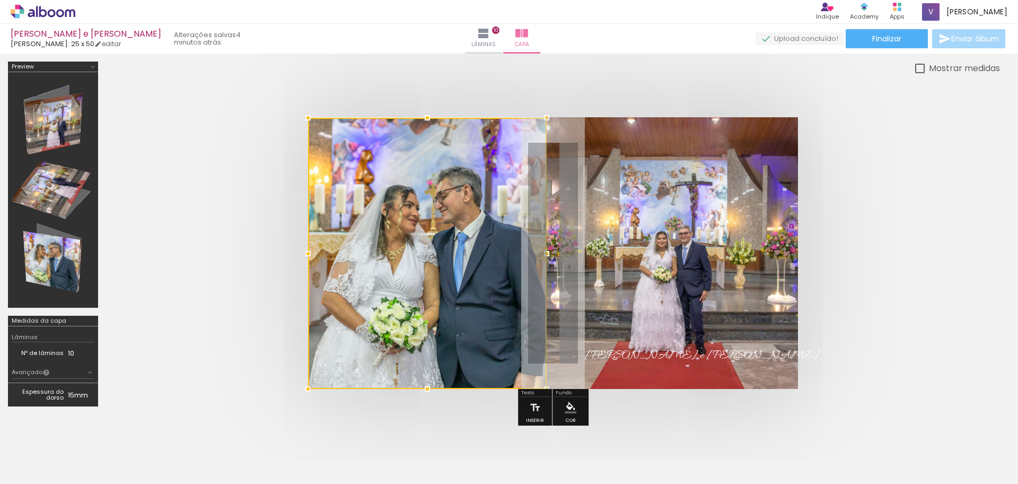
click at [400, 168] on div at bounding box center [427, 253] width 239 height 271
drag, startPoint x: 427, startPoint y: 117, endPoint x: 428, endPoint y: 111, distance: 6.5
click at [428, 111] on div at bounding box center [427, 116] width 21 height 21
click at [527, 80] on div at bounding box center [553, 253] width 894 height 356
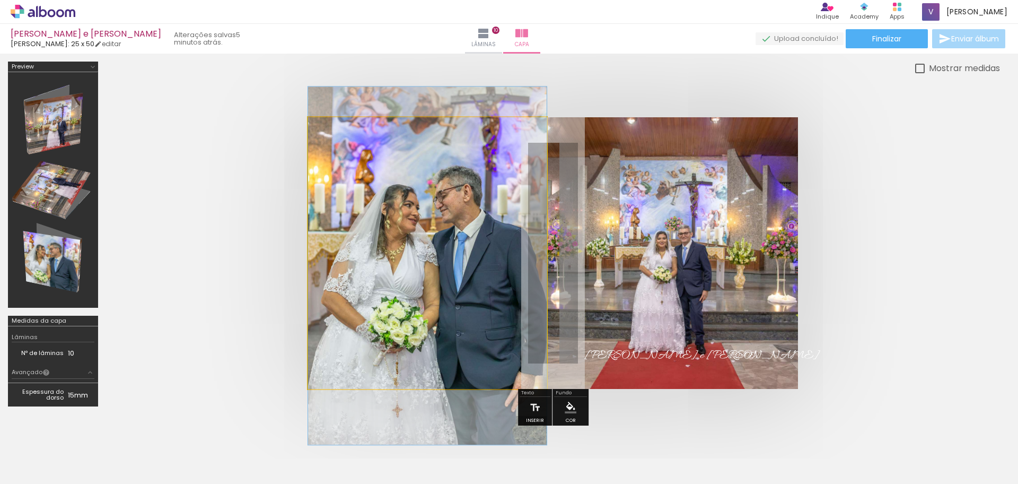
click at [396, 212] on quentale-photo at bounding box center [427, 252] width 239 height 271
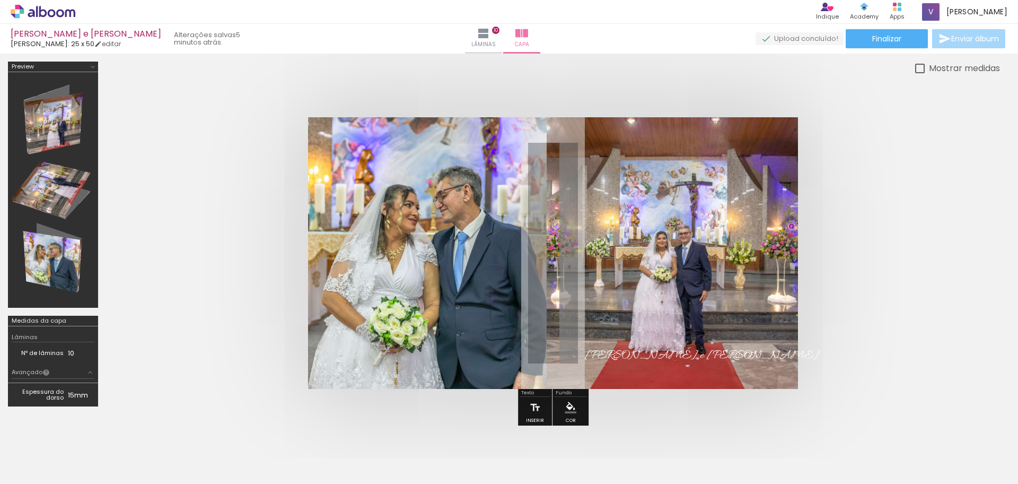
click at [609, 66] on div "Mostrar medidas" at bounding box center [553, 68] width 894 height 13
click at [893, 42] on span "Finalizar" at bounding box center [886, 38] width 29 height 7
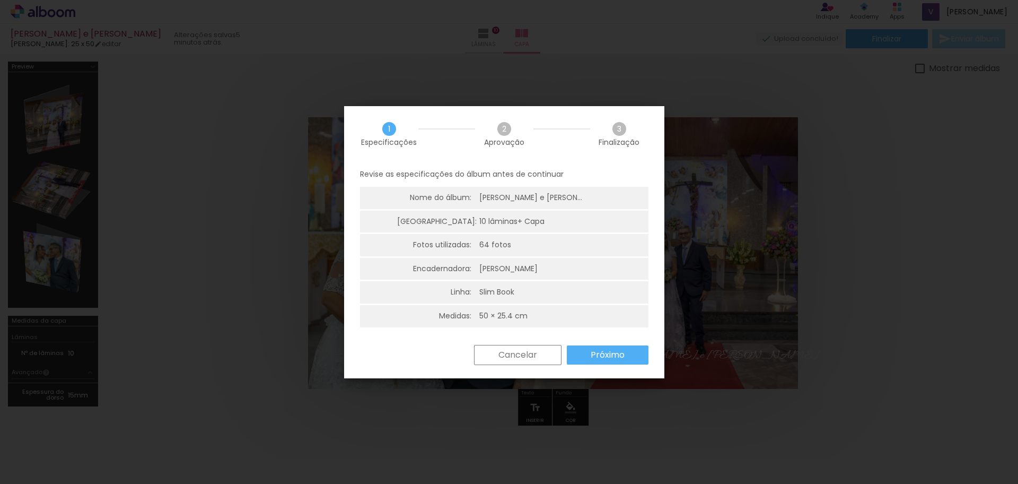
click at [0, 0] on slot "Próximo" at bounding box center [0, 0] width 0 height 0
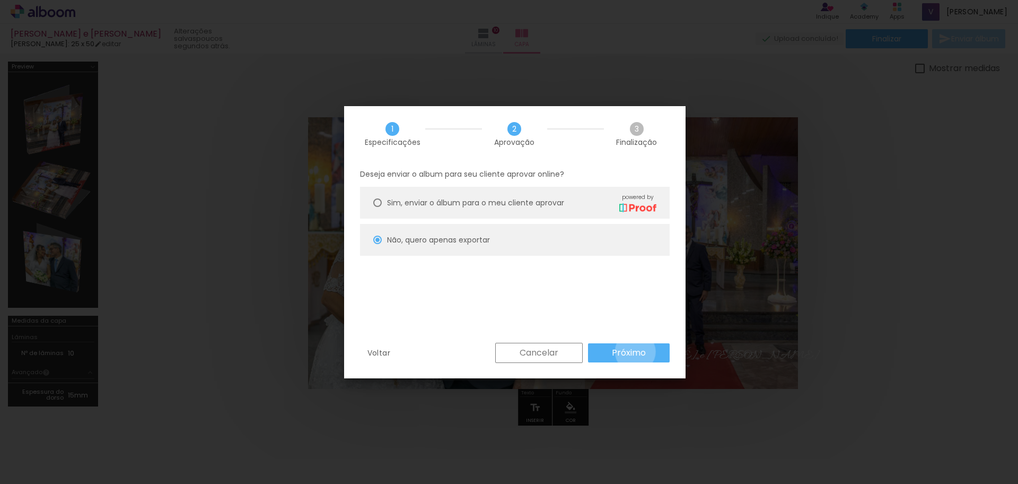
click at [0, 0] on slot "Próximo" at bounding box center [0, 0] width 0 height 0
type input "Alta, 300 DPI"
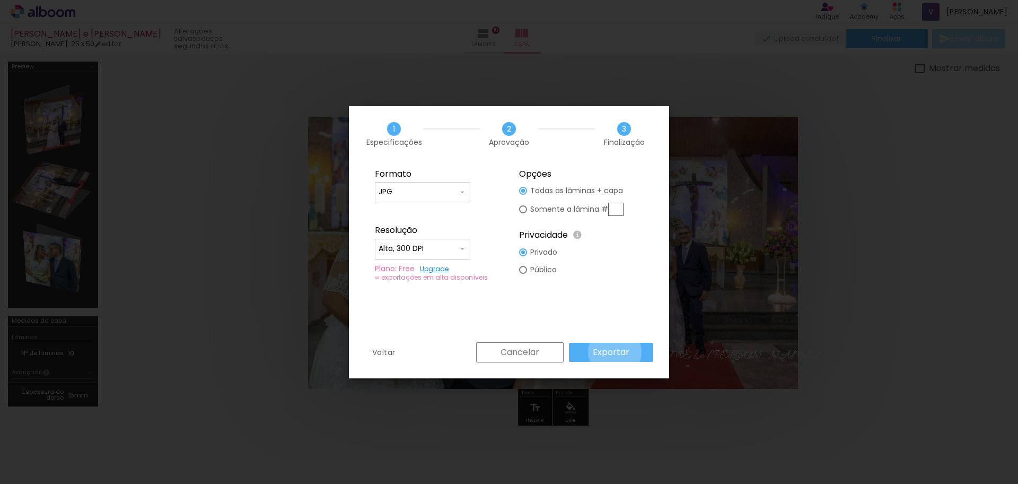
click at [0, 0] on slot "Exportar" at bounding box center [0, 0] width 0 height 0
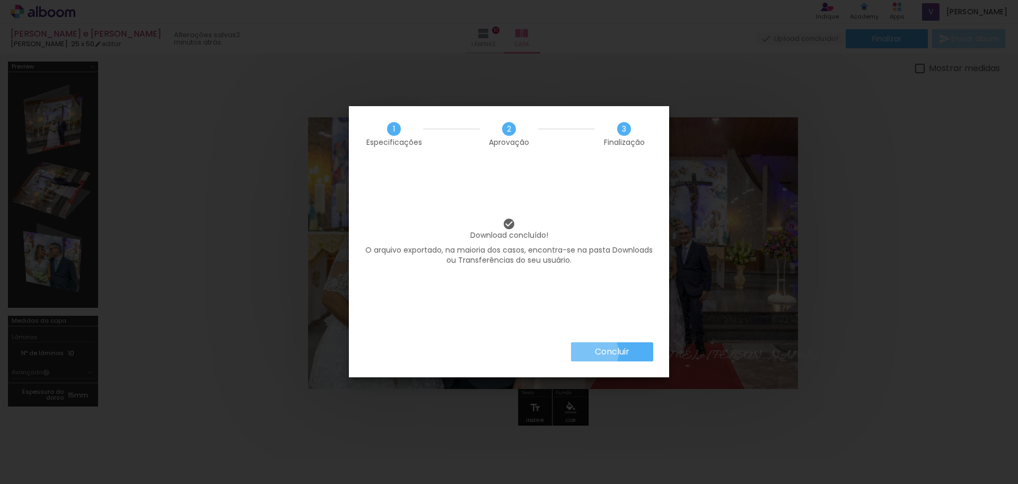
click at [593, 352] on paper-button "Concluir" at bounding box center [612, 351] width 82 height 19
click at [625, 364] on div "Concluir" at bounding box center [509, 359] width 320 height 35
click at [637, 342] on paper-button "Concluir" at bounding box center [612, 351] width 82 height 19
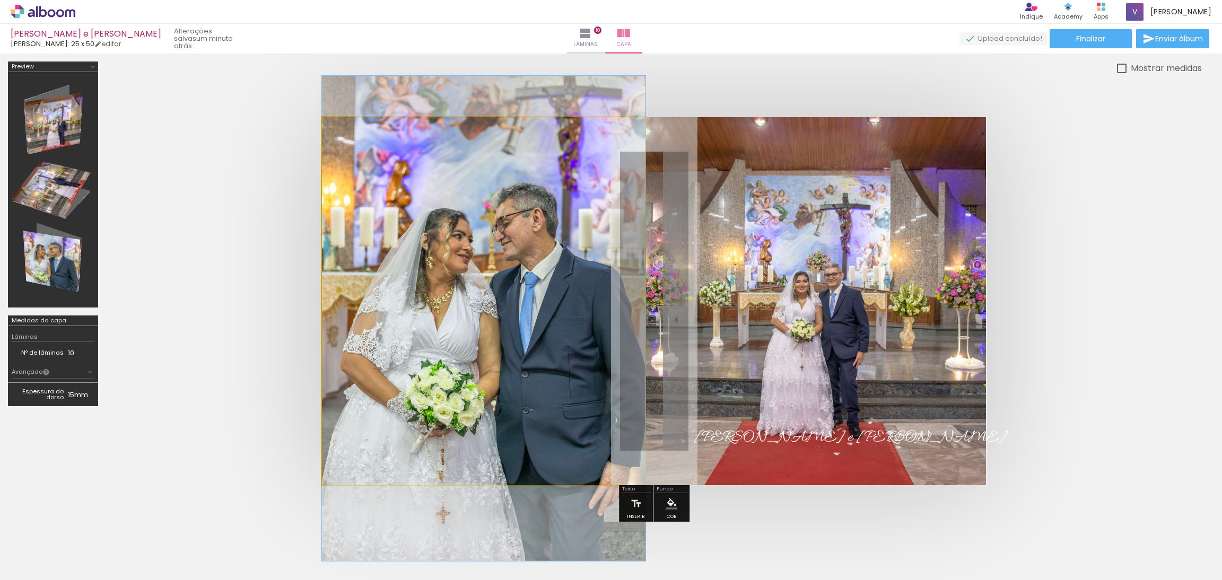
drag, startPoint x: 979, startPoint y: 0, endPoint x: 482, endPoint y: 302, distance: 581.2
click at [482, 302] on quentale-photo at bounding box center [483, 301] width 323 height 368
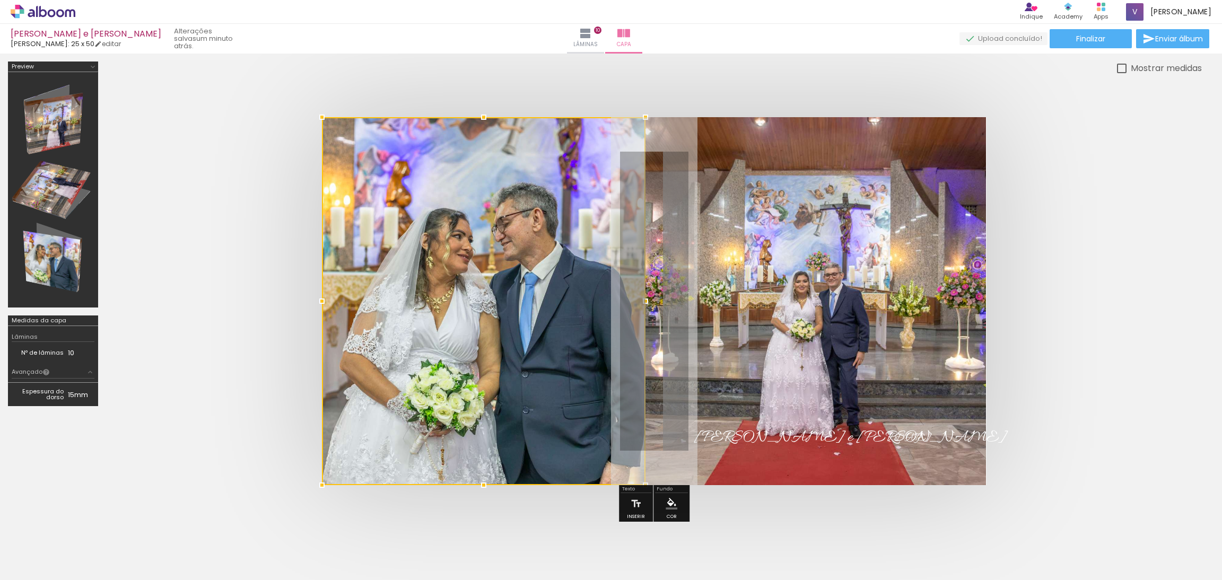
click at [1017, 340] on quentale-cover at bounding box center [653, 301] width 1011 height 368
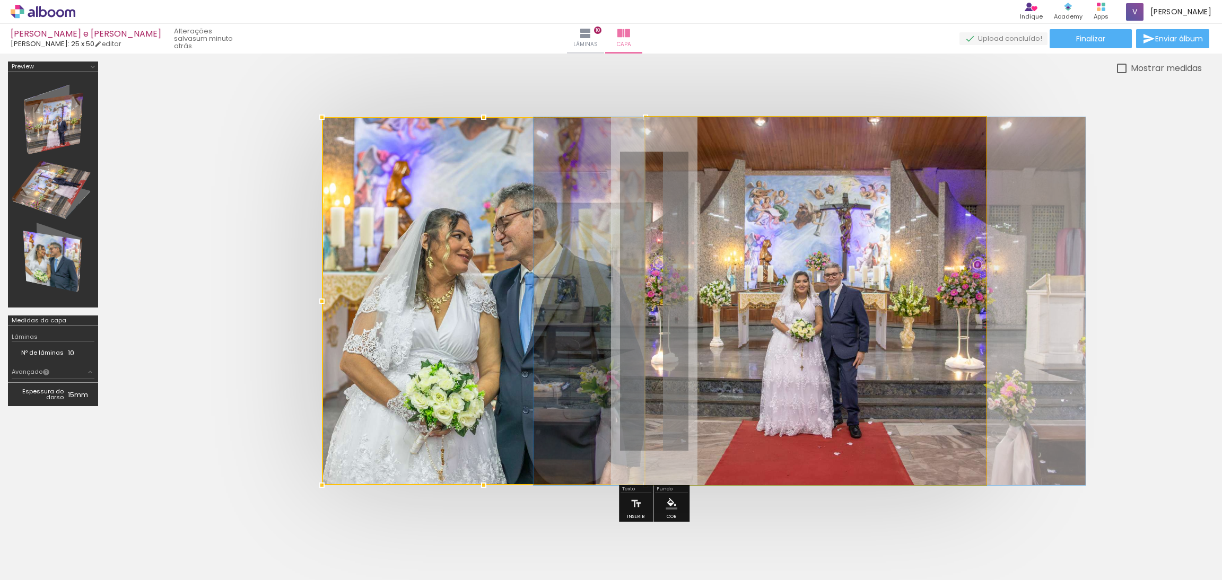
click at [917, 347] on quentale-photo at bounding box center [815, 301] width 341 height 368
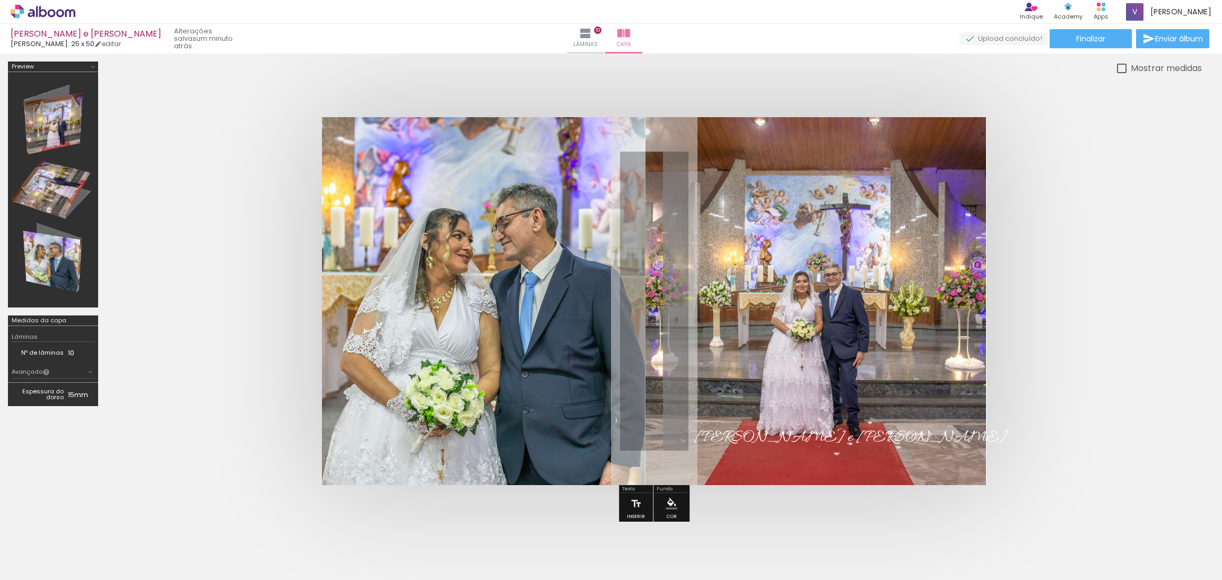
click at [657, 299] on quentale-photo at bounding box center [815, 301] width 341 height 368
click at [853, 318] on quentale-photo at bounding box center [815, 301] width 341 height 368
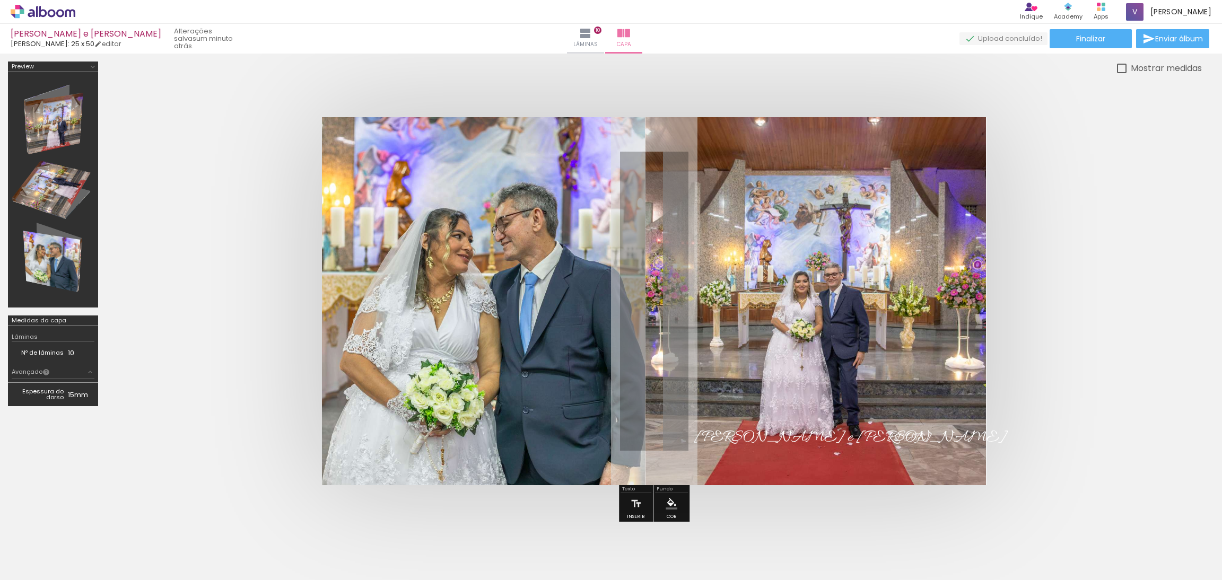
click at [853, 318] on quentale-photo at bounding box center [815, 301] width 341 height 368
click at [848, 315] on quentale-photo at bounding box center [815, 301] width 341 height 368
click at [787, 334] on quentale-photo at bounding box center [815, 301] width 341 height 368
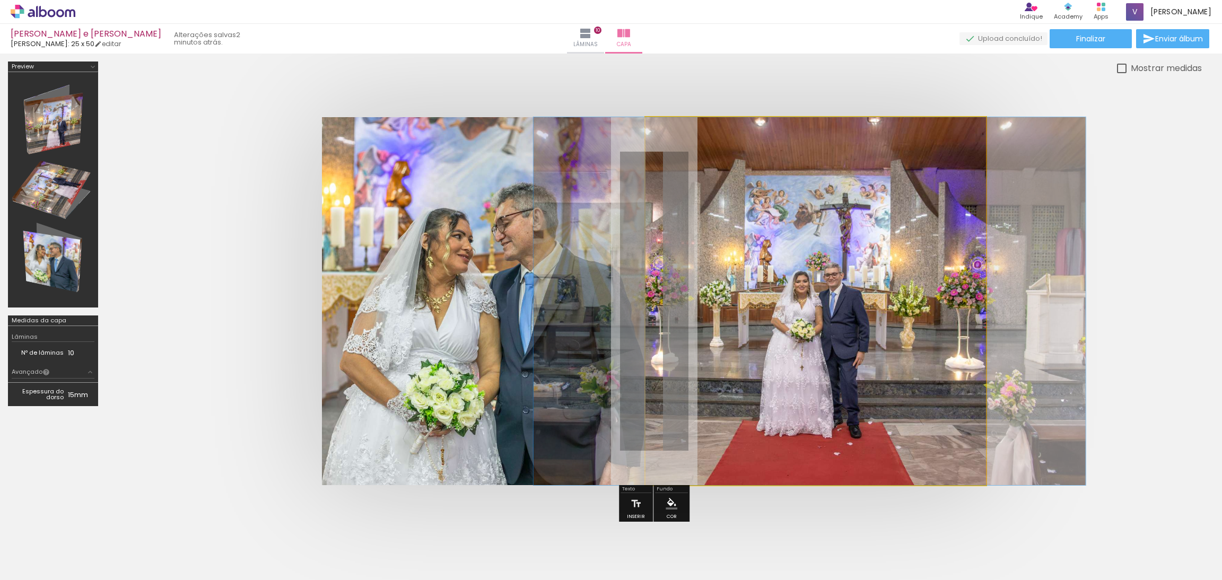
click at [787, 334] on quentale-photo at bounding box center [815, 301] width 341 height 368
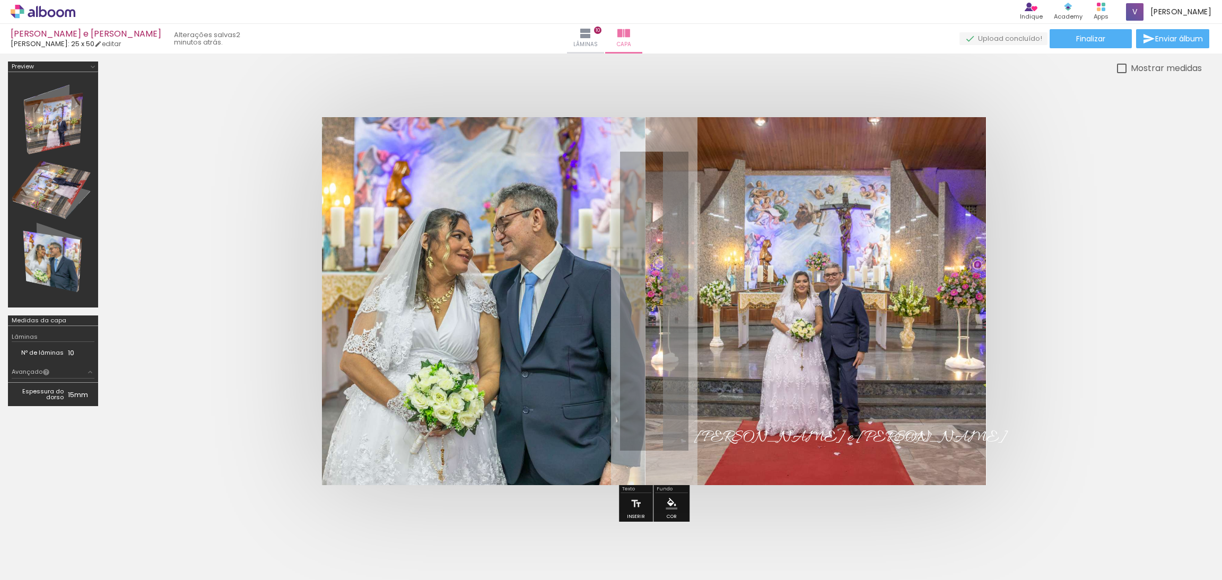
click at [787, 334] on quentale-photo at bounding box center [815, 301] width 341 height 368
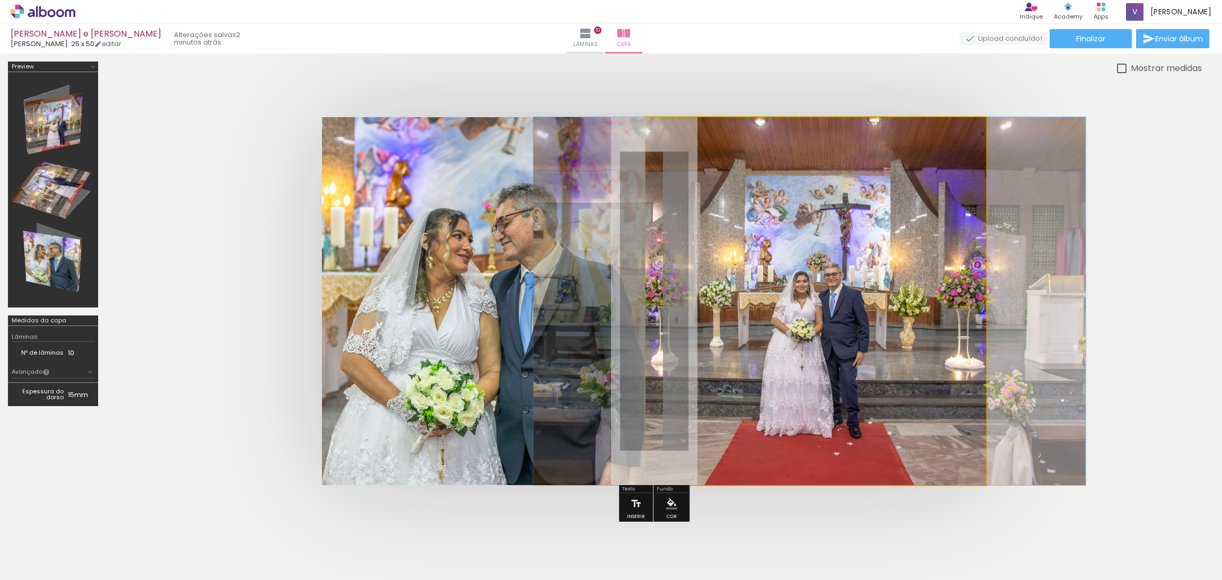
click at [787, 334] on quentale-photo at bounding box center [815, 301] width 341 height 368
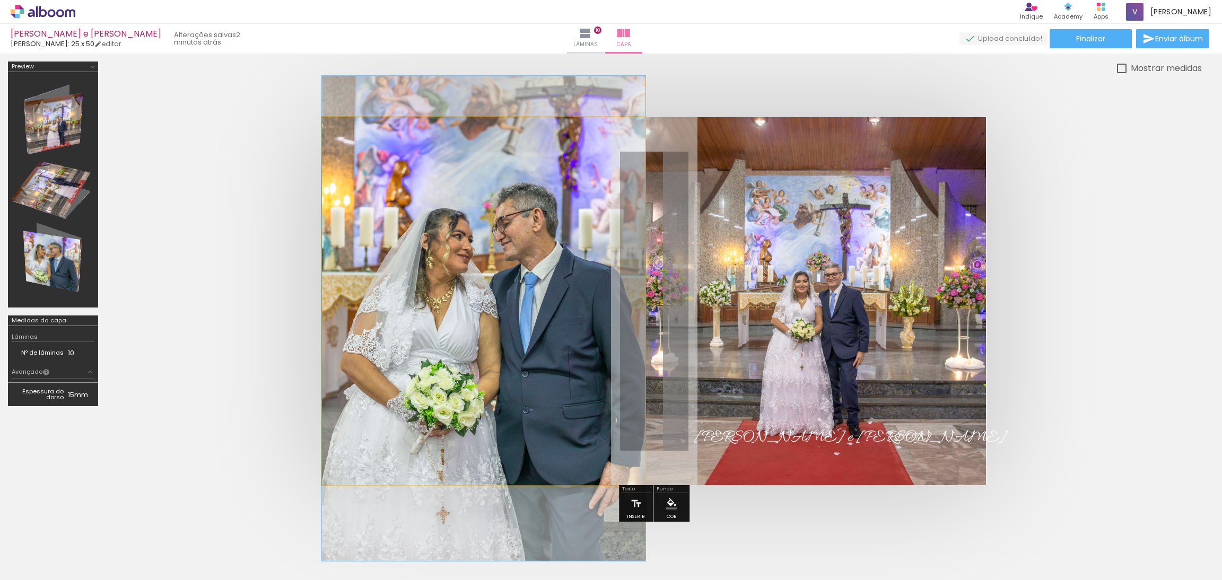
click at [506, 300] on quentale-photo at bounding box center [483, 301] width 323 height 368
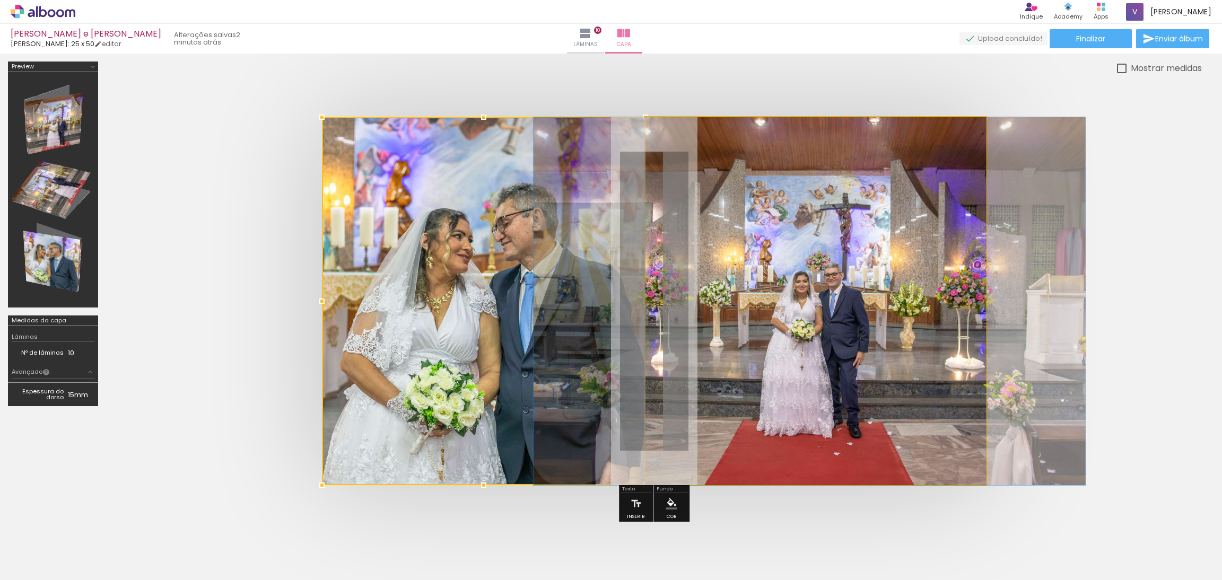
click at [882, 315] on quentale-photo at bounding box center [815, 301] width 341 height 368
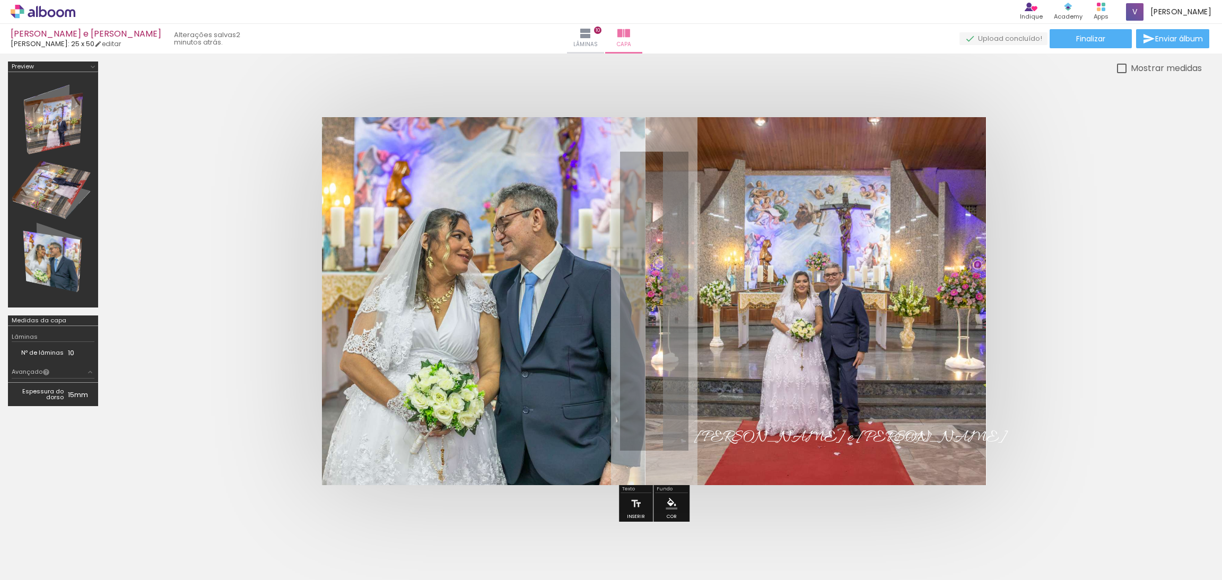
click at [882, 315] on quentale-photo at bounding box center [815, 301] width 341 height 368
click at [468, 297] on quentale-photo at bounding box center [483, 301] width 323 height 368
click at [468, 297] on div at bounding box center [483, 301] width 323 height 368
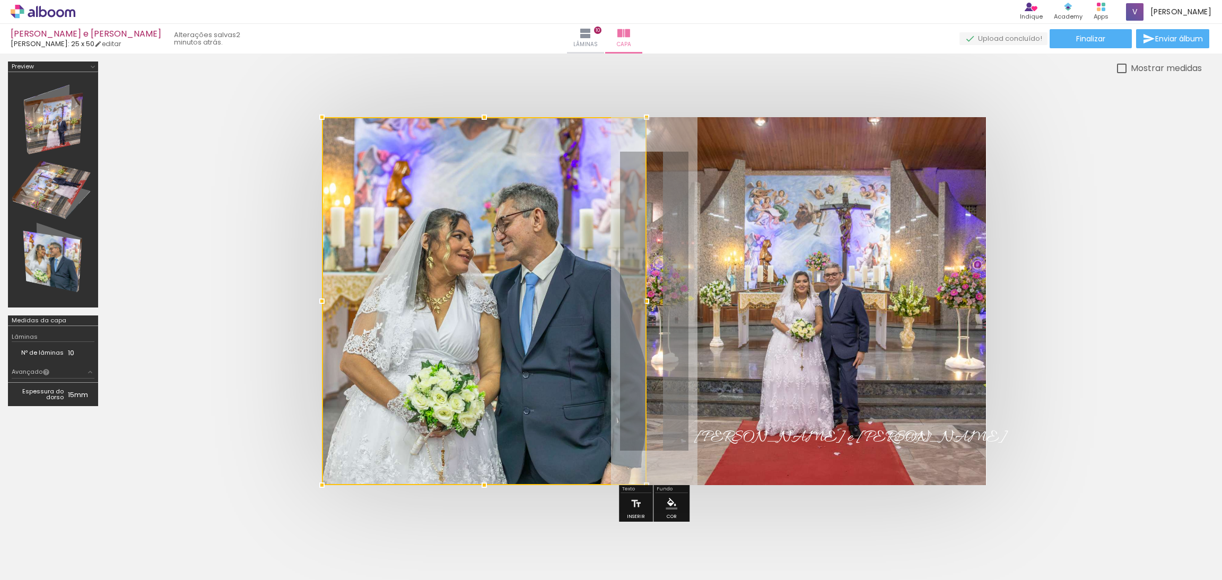
click at [647, 303] on div at bounding box center [646, 301] width 21 height 21
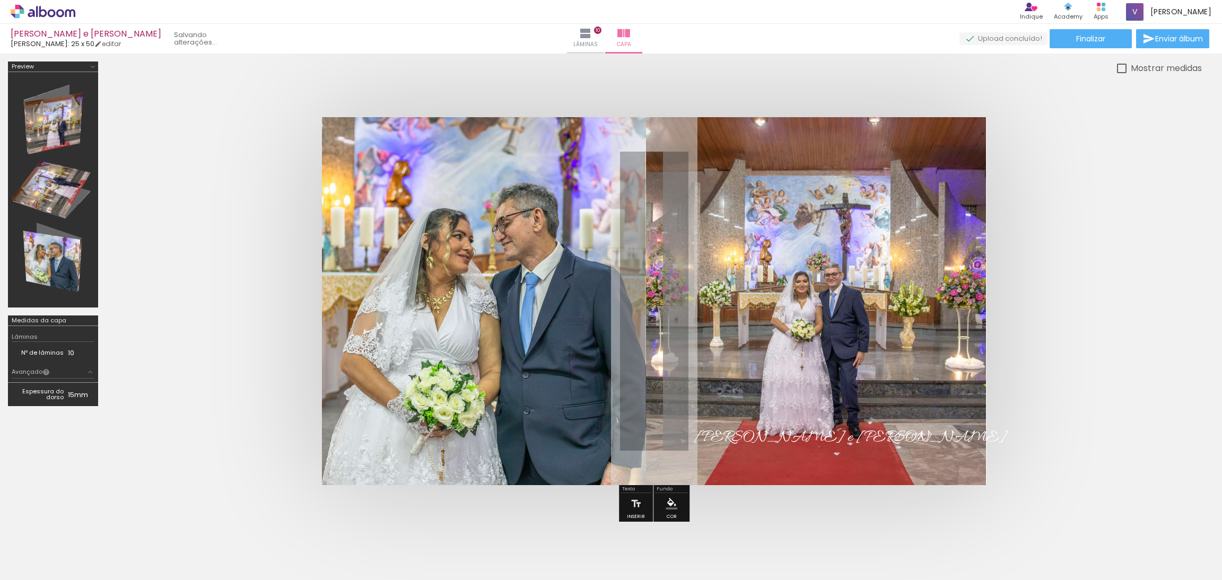
click at [1136, 354] on quentale-cover at bounding box center [653, 301] width 1011 height 368
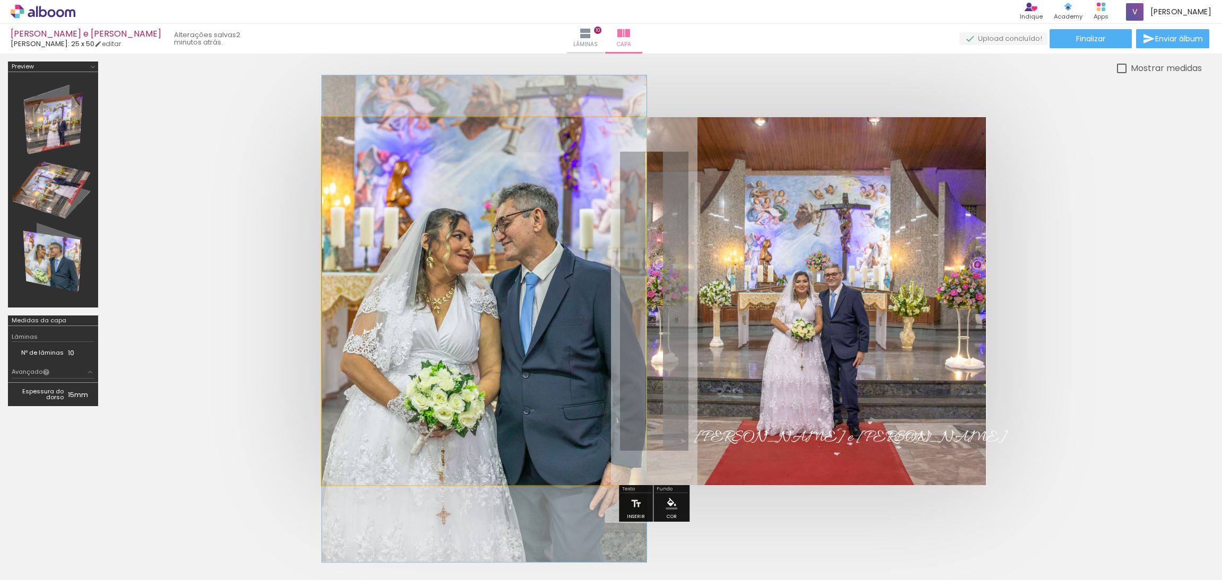
click at [508, 341] on quentale-photo at bounding box center [484, 301] width 324 height 368
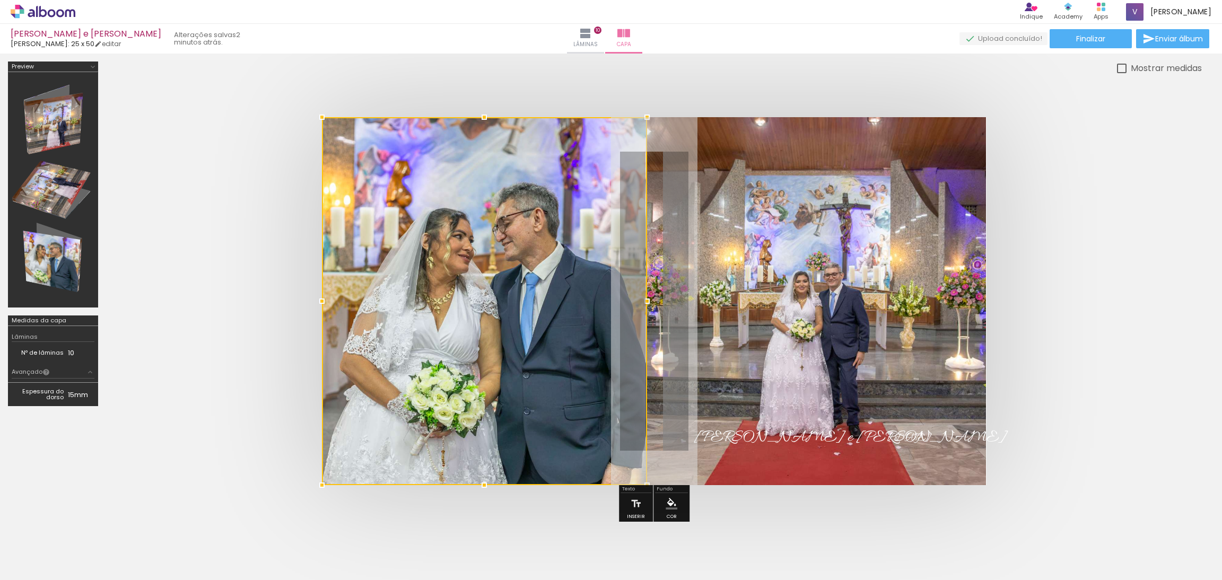
click at [650, 299] on div at bounding box center [646, 301] width 21 height 21
click at [1094, 335] on quentale-cover at bounding box center [653, 301] width 1011 height 368
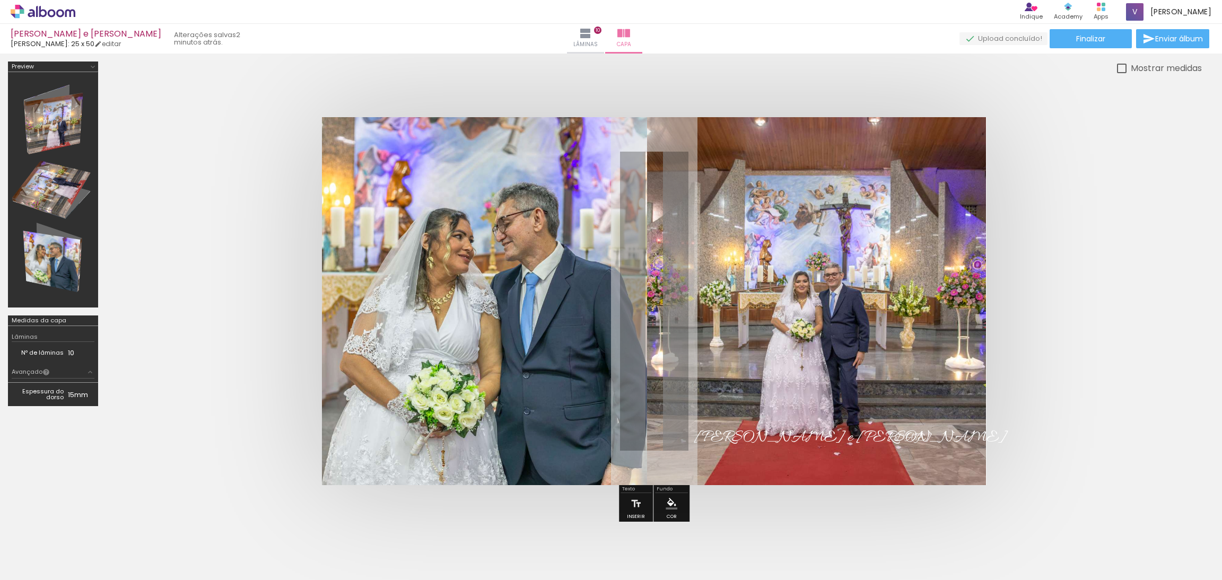
click at [527, 292] on quentale-photo at bounding box center [484, 301] width 325 height 368
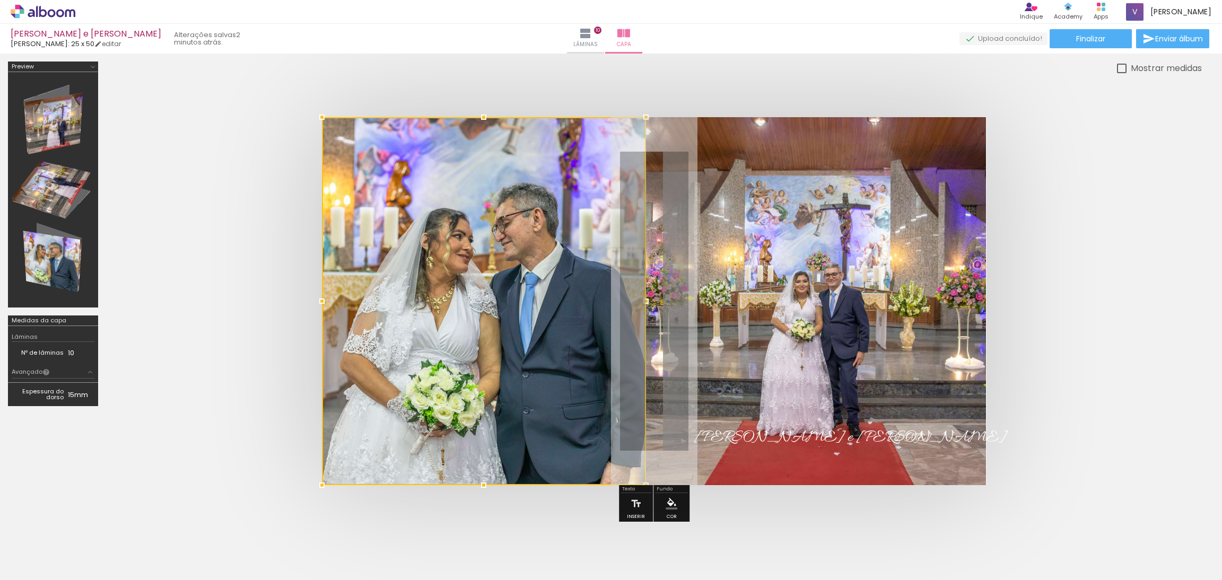
click at [646, 299] on div at bounding box center [645, 301] width 21 height 21
click at [1099, 294] on quentale-cover at bounding box center [653, 301] width 1011 height 368
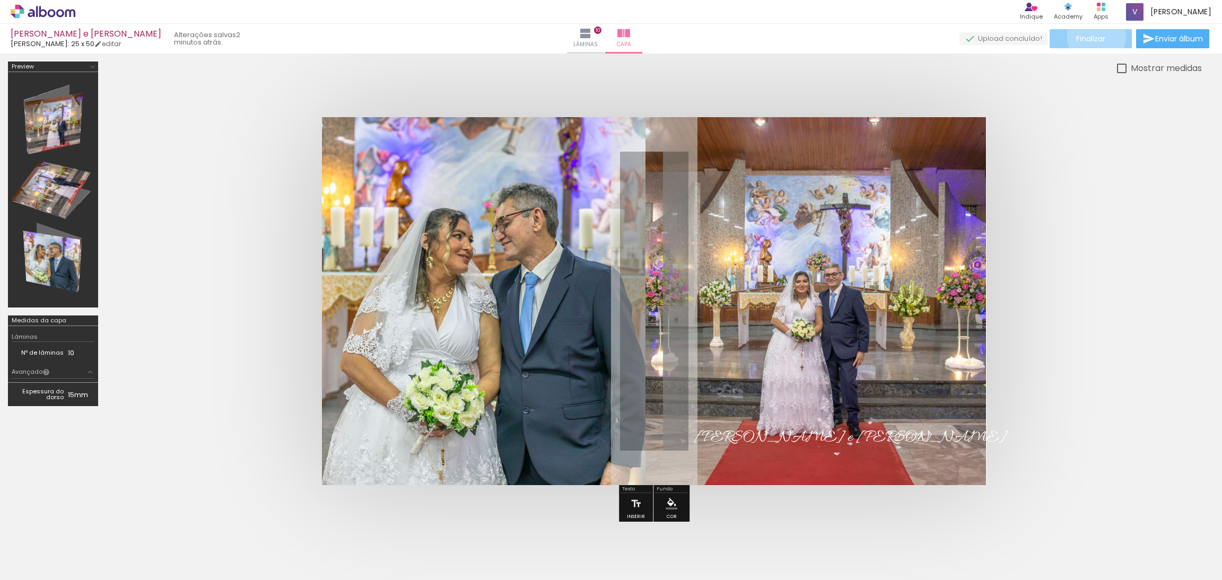
click at [1092, 36] on span "Finalizar" at bounding box center [1090, 38] width 29 height 7
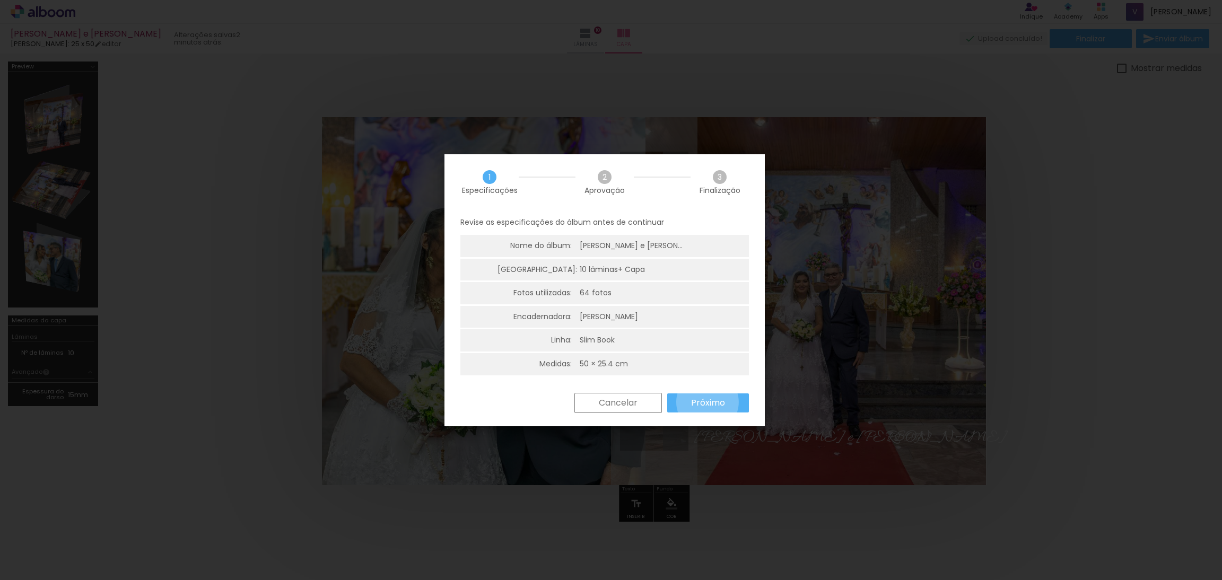
click at [0, 0] on slot "Próximo" at bounding box center [0, 0] width 0 height 0
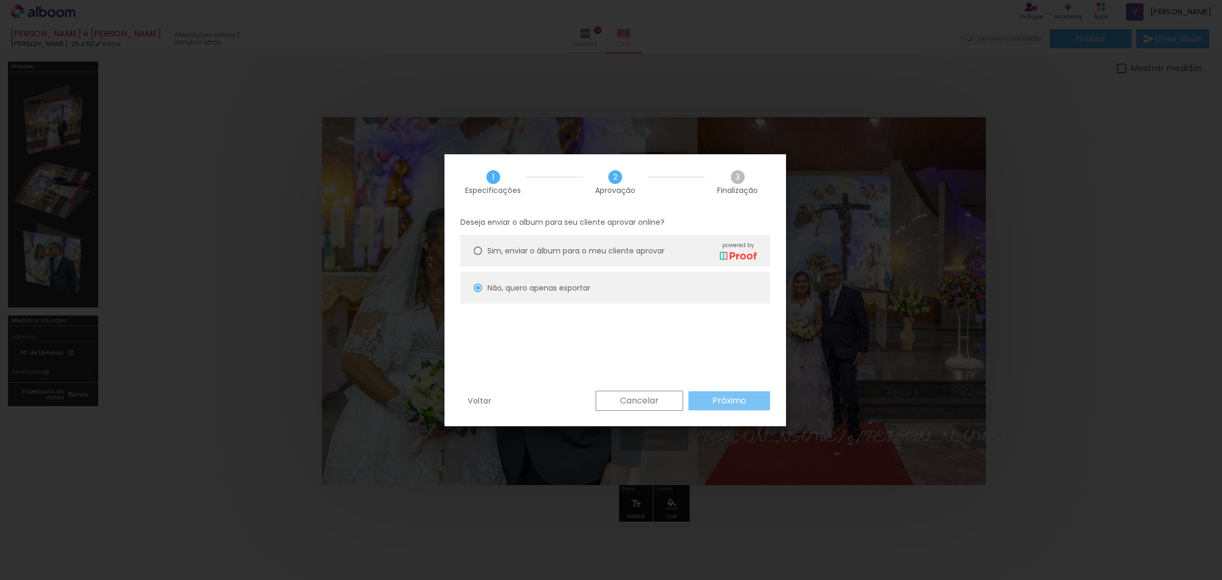
click at [708, 402] on paper-button "Próximo" at bounding box center [729, 400] width 82 height 19
type input "Alta, 300 DPI"
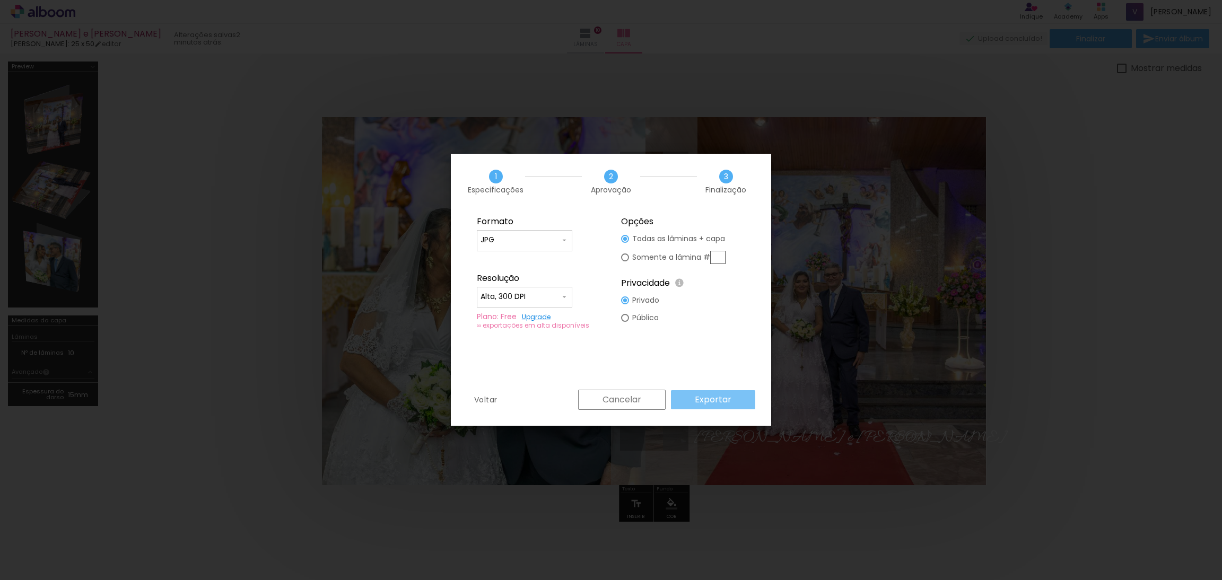
click at [0, 0] on slot "Exportar" at bounding box center [0, 0] width 0 height 0
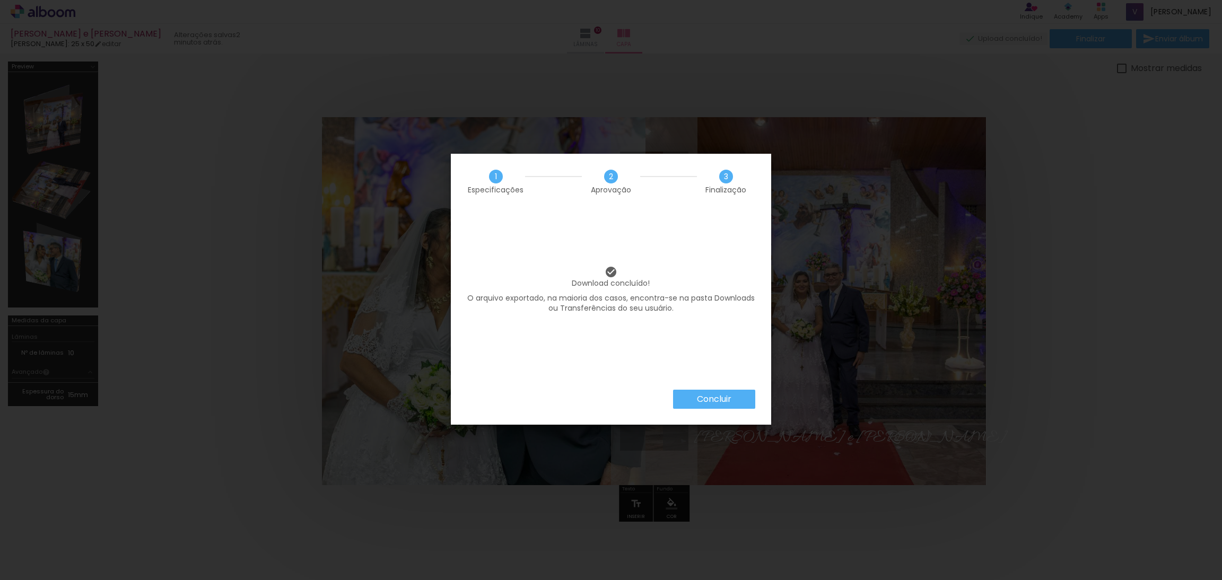
click at [734, 404] on paper-button "Concluir" at bounding box center [714, 399] width 82 height 19
